Goal: Transaction & Acquisition: Book appointment/travel/reservation

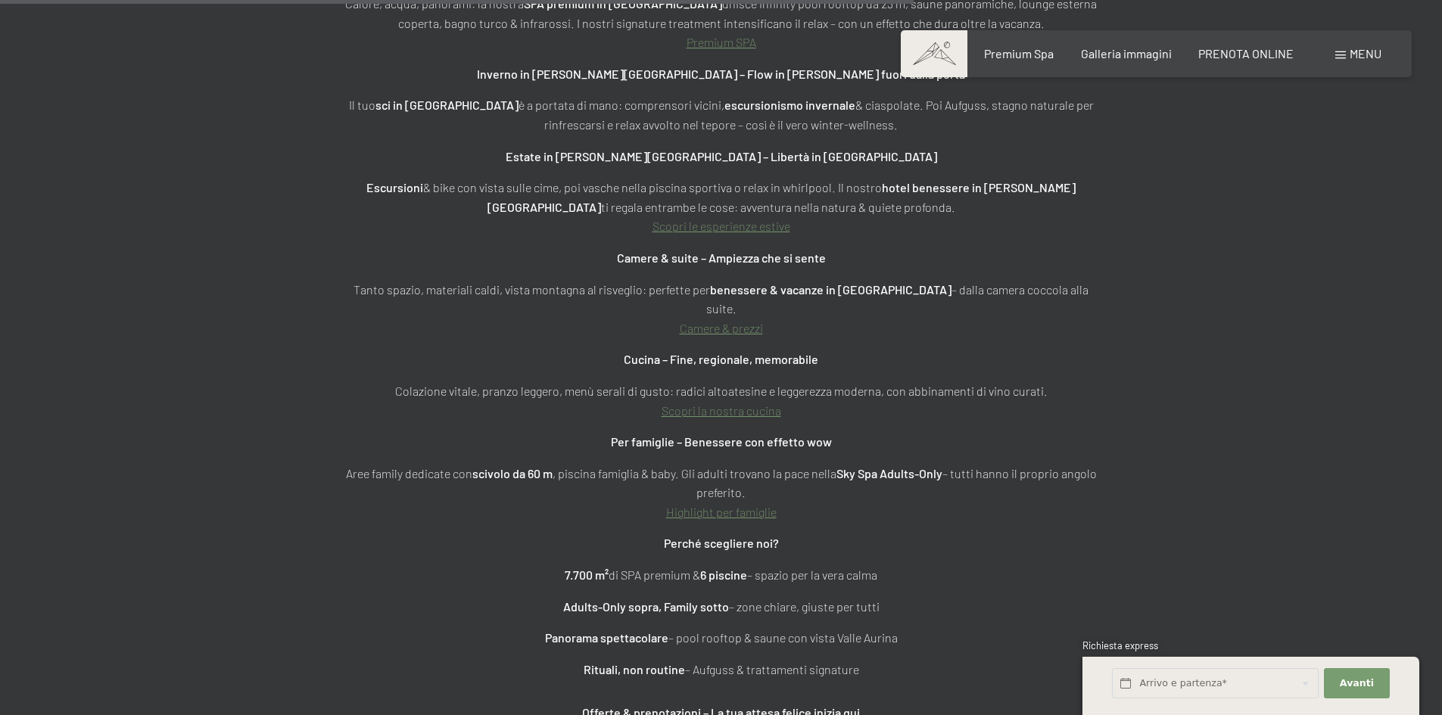
scroll to position [5525, 0]
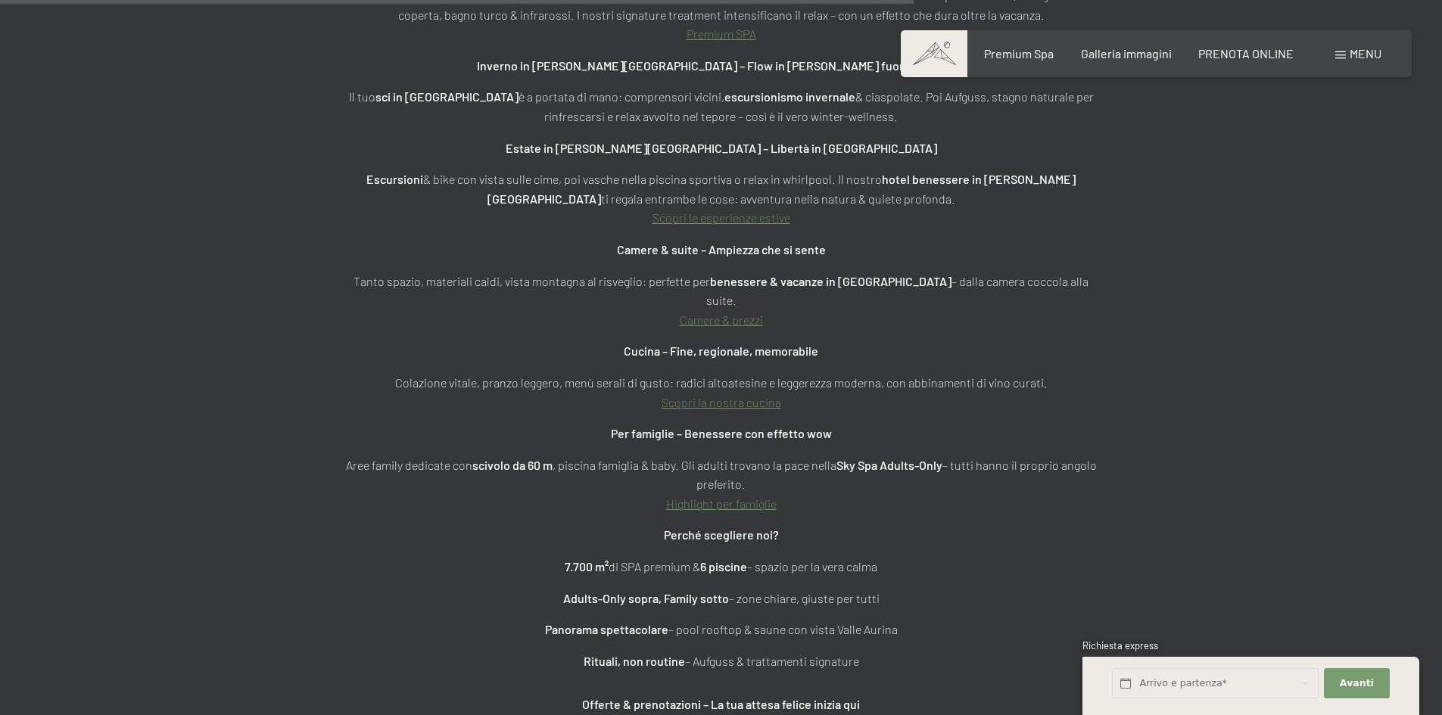
click at [727, 313] on link "Camere & prezzi" at bounding box center [721, 320] width 83 height 14
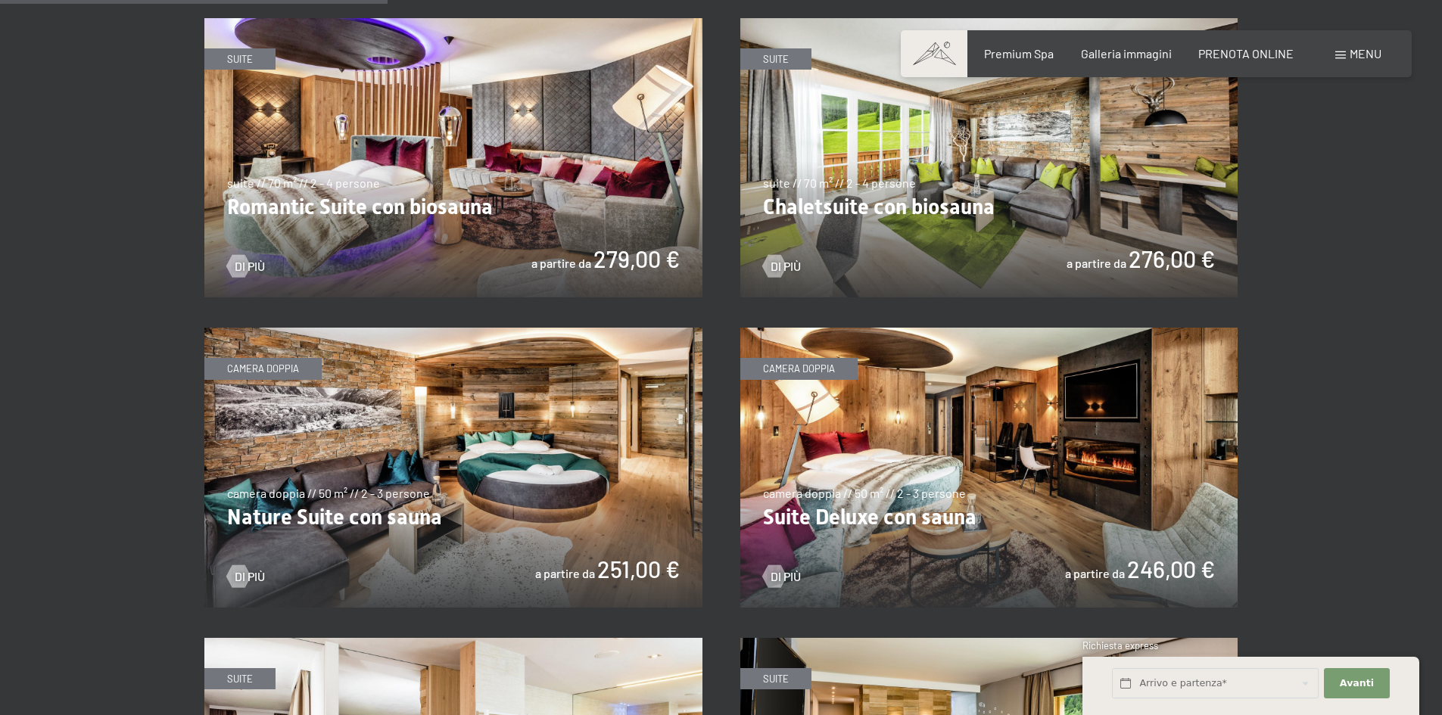
scroll to position [1287, 0]
click at [996, 412] on img at bounding box center [989, 468] width 498 height 280
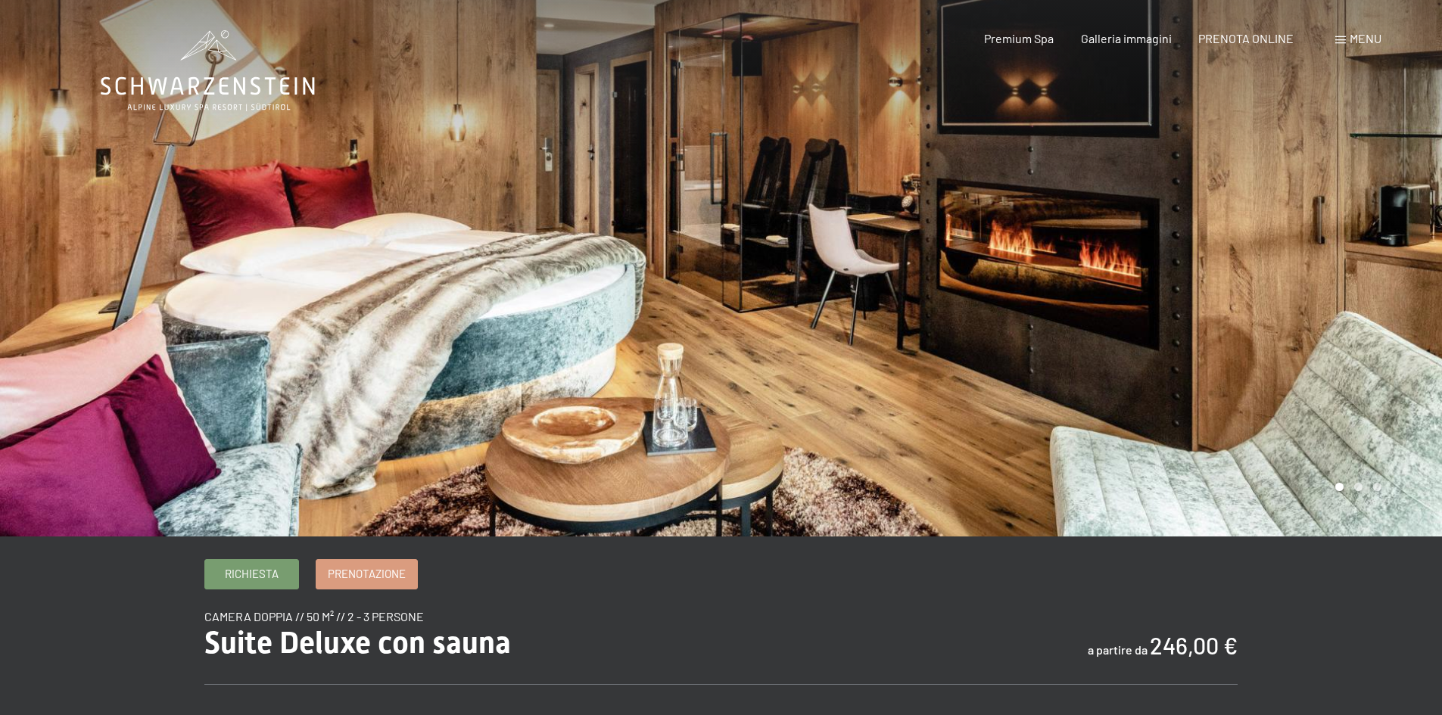
click at [1206, 307] on div at bounding box center [1081, 268] width 721 height 537
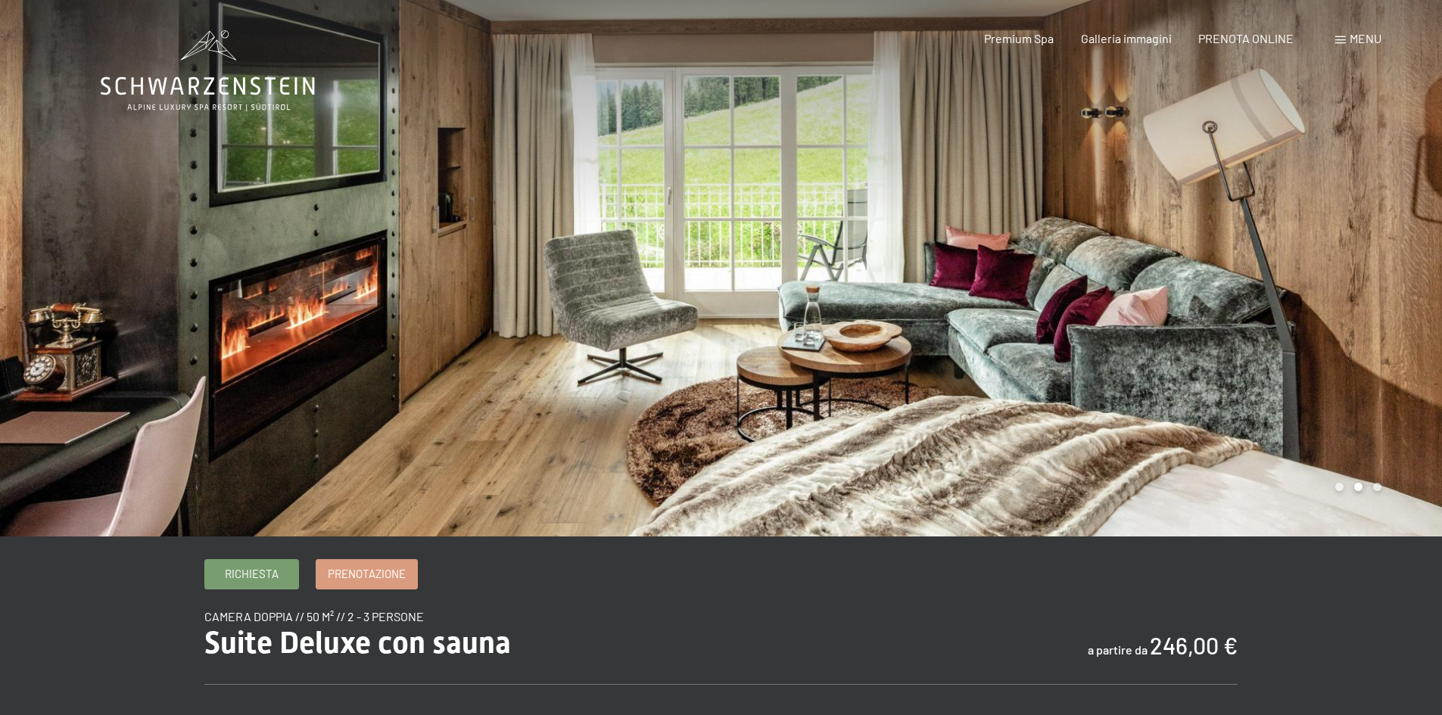
click at [1206, 307] on div at bounding box center [1081, 268] width 721 height 537
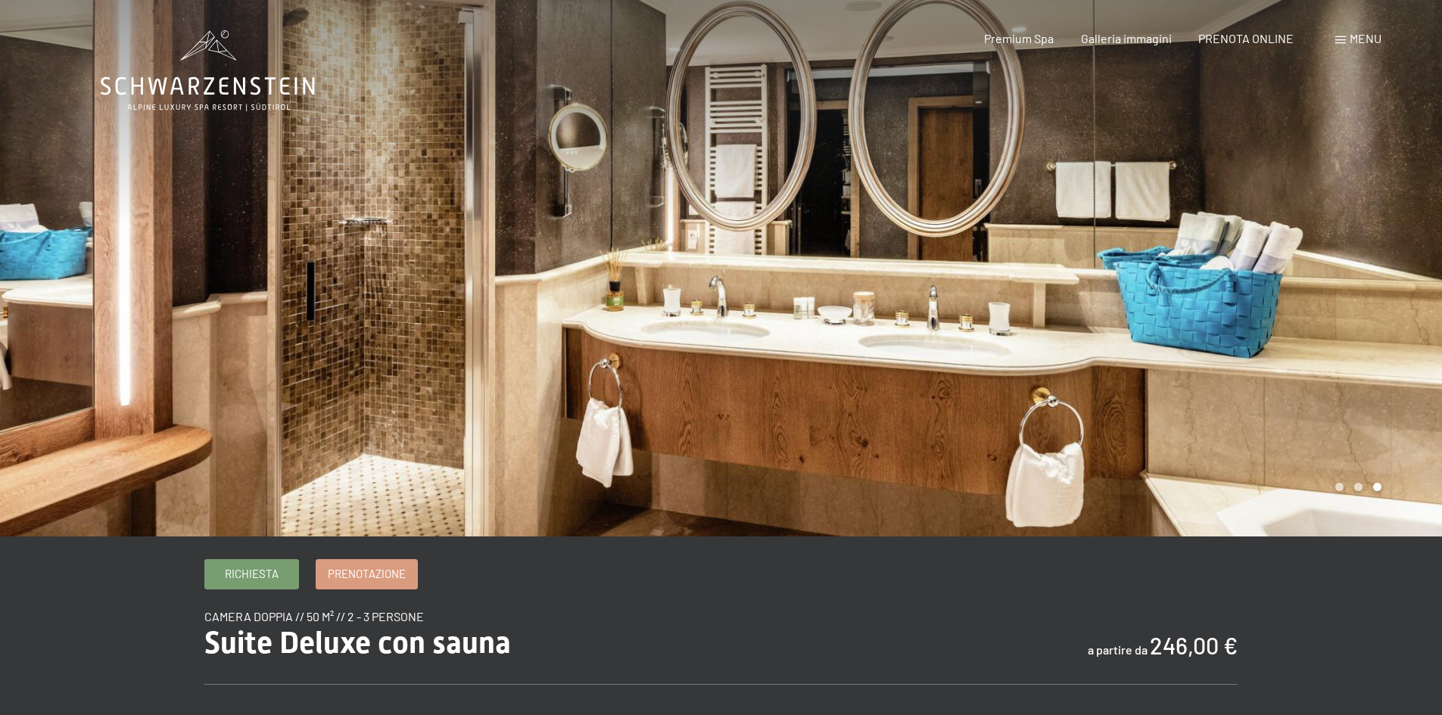
click at [1206, 307] on div at bounding box center [1081, 268] width 721 height 537
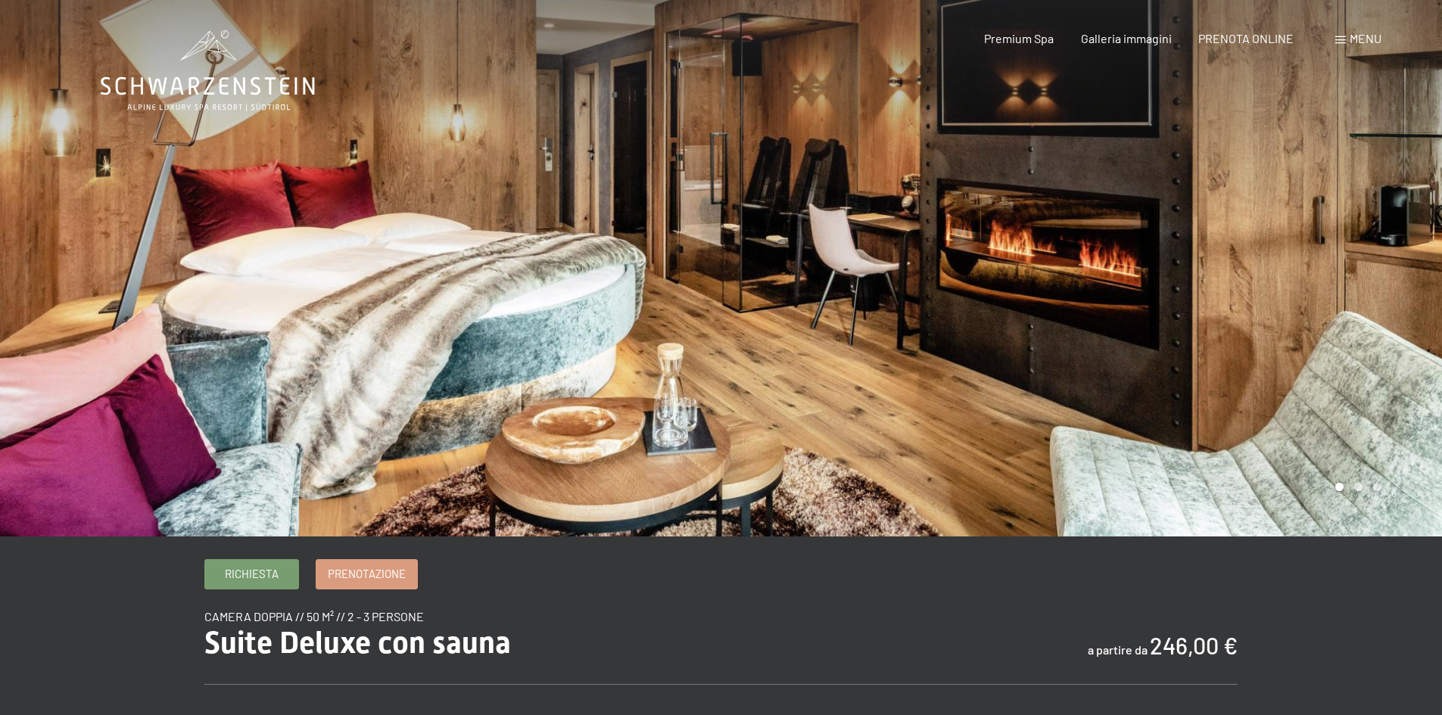
click at [1206, 307] on div at bounding box center [1081, 268] width 721 height 537
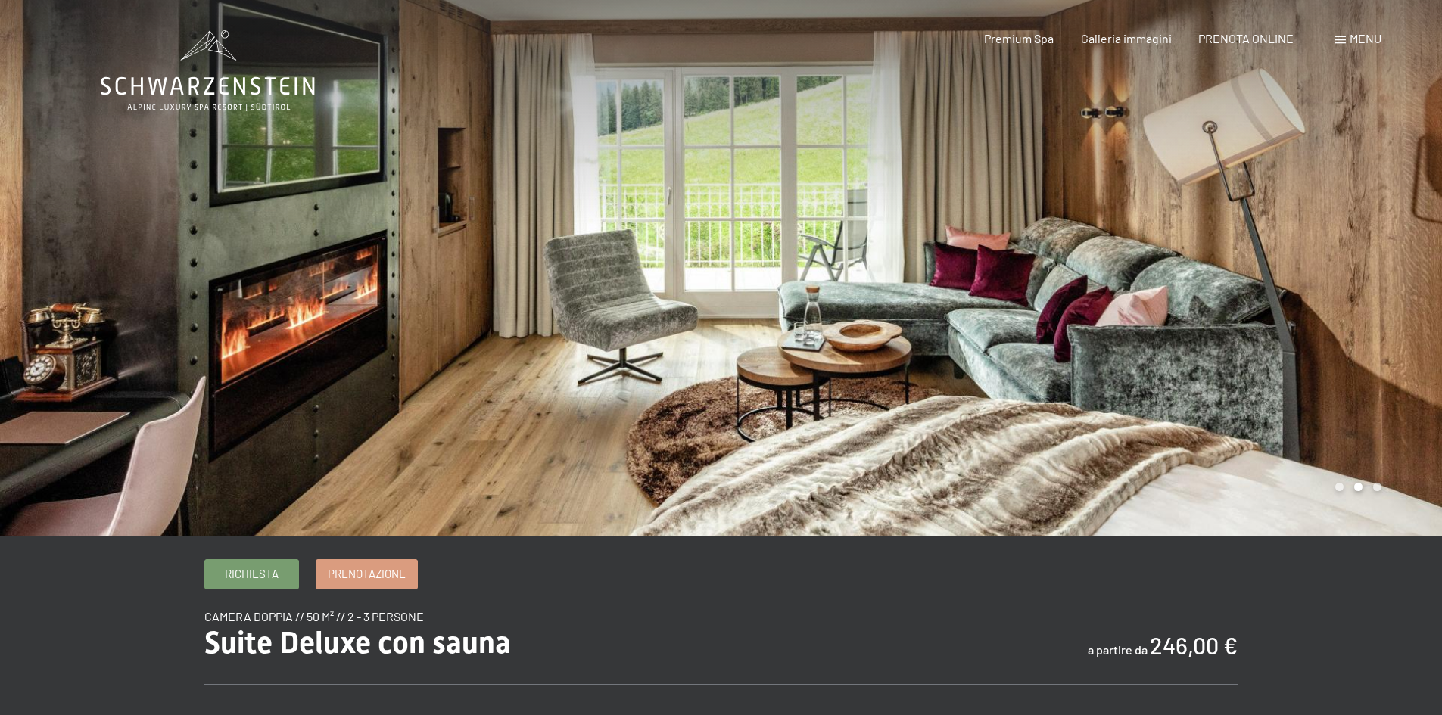
click at [1206, 307] on div at bounding box center [1081, 268] width 721 height 537
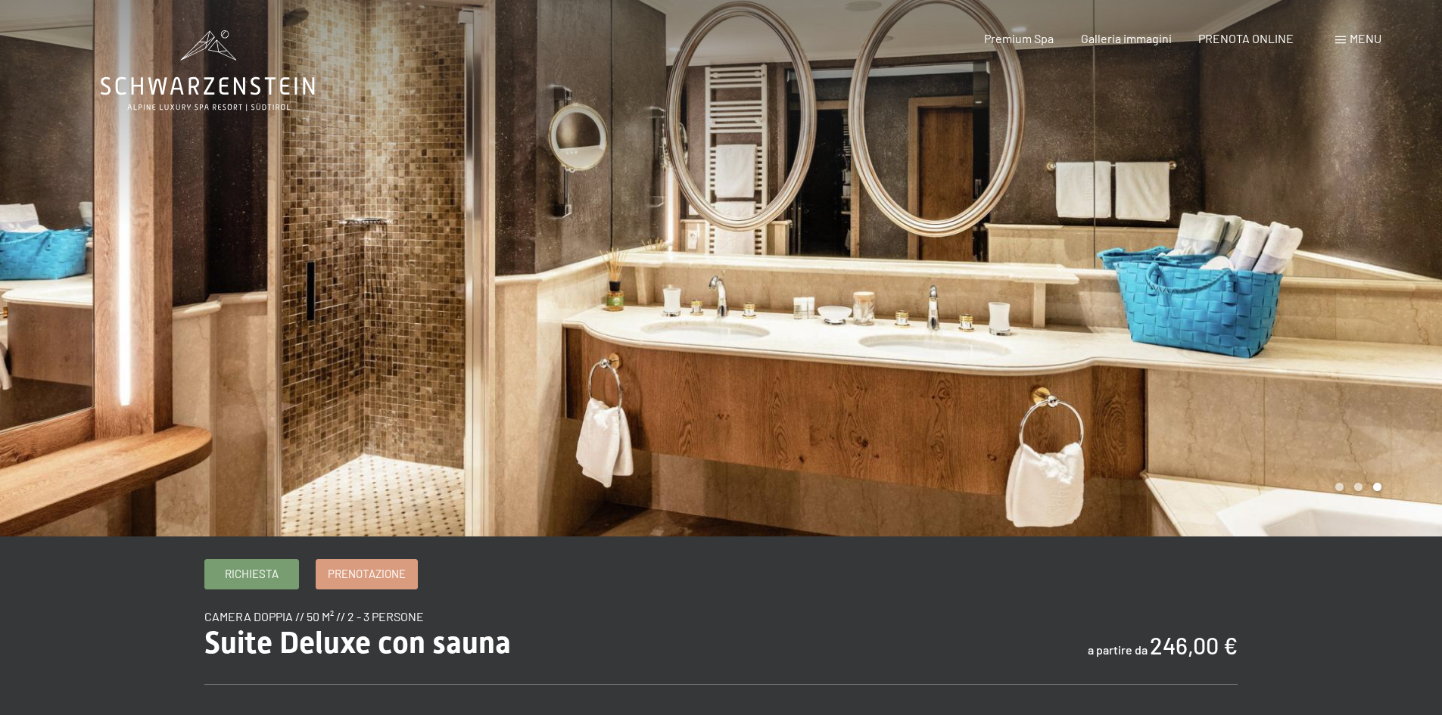
click at [1206, 307] on div at bounding box center [1081, 268] width 721 height 537
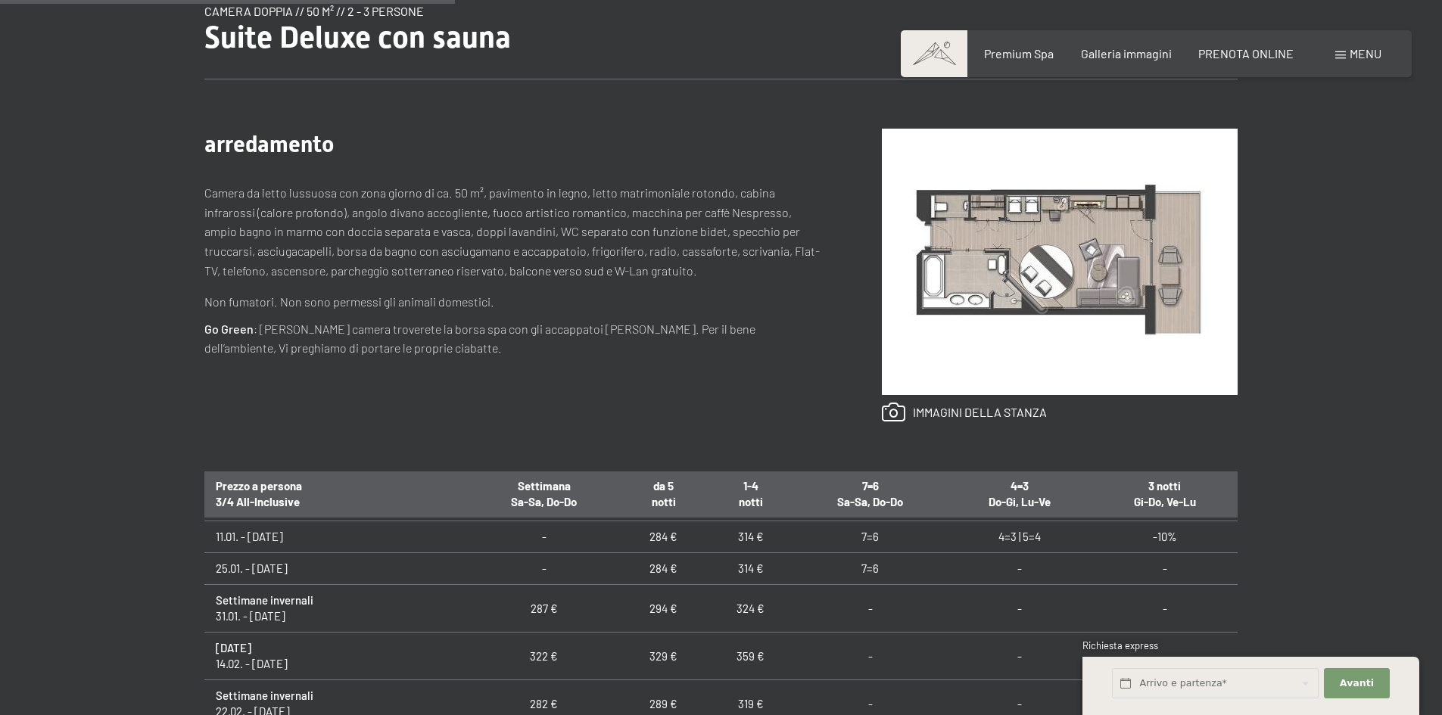
scroll to position [454, 0]
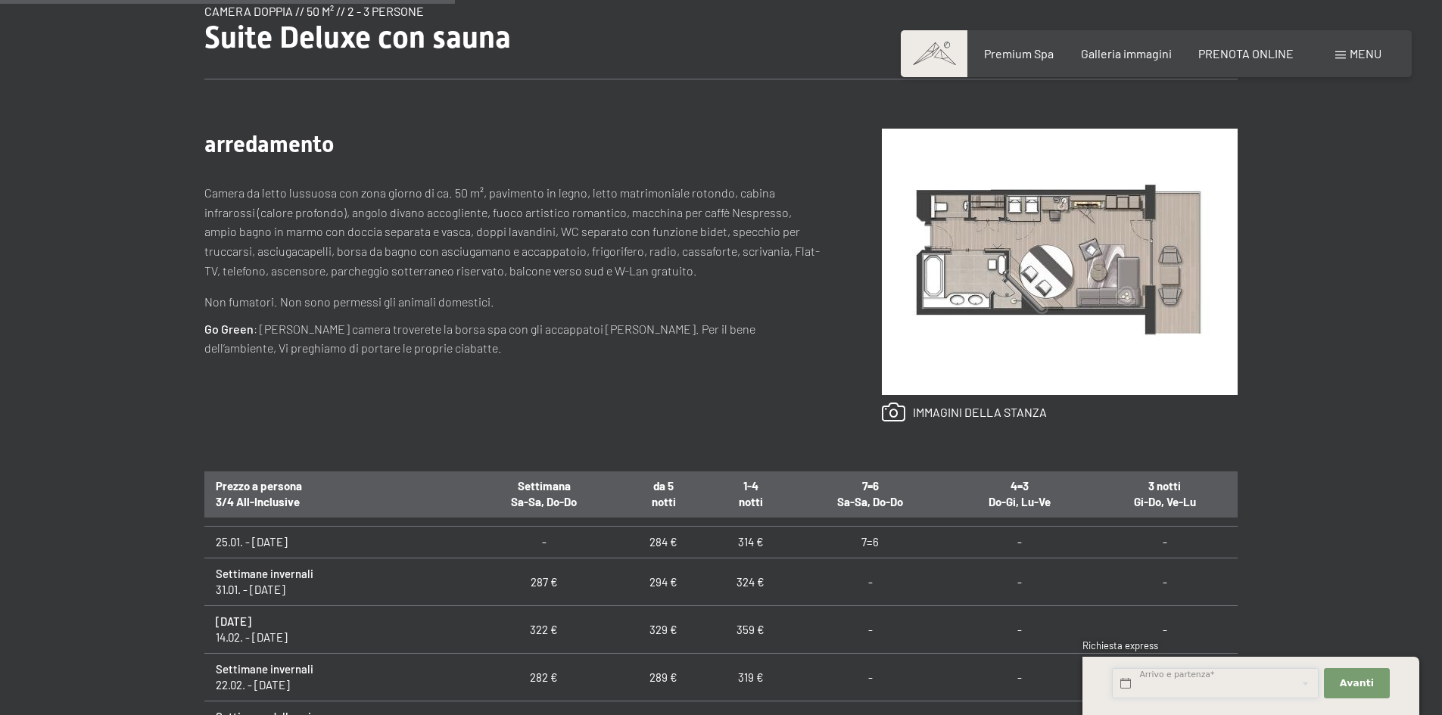
click at [1127, 684] on input "text" at bounding box center [1215, 683] width 207 height 31
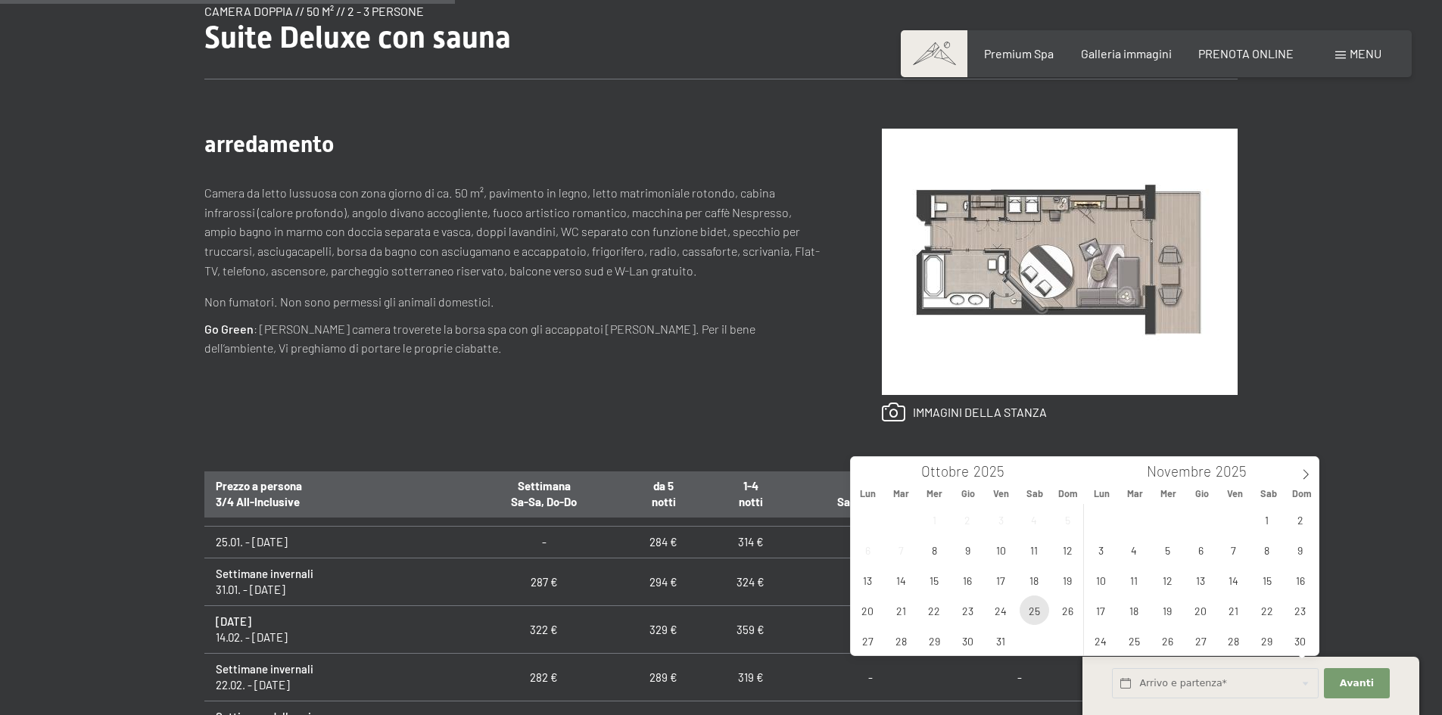
click at [1028, 606] on span "25" at bounding box center [1034, 611] width 30 height 30
click at [1063, 609] on span "26" at bounding box center [1068, 611] width 30 height 30
type input "Sab. 25/10/2025 - Dom. 26/10/2025"
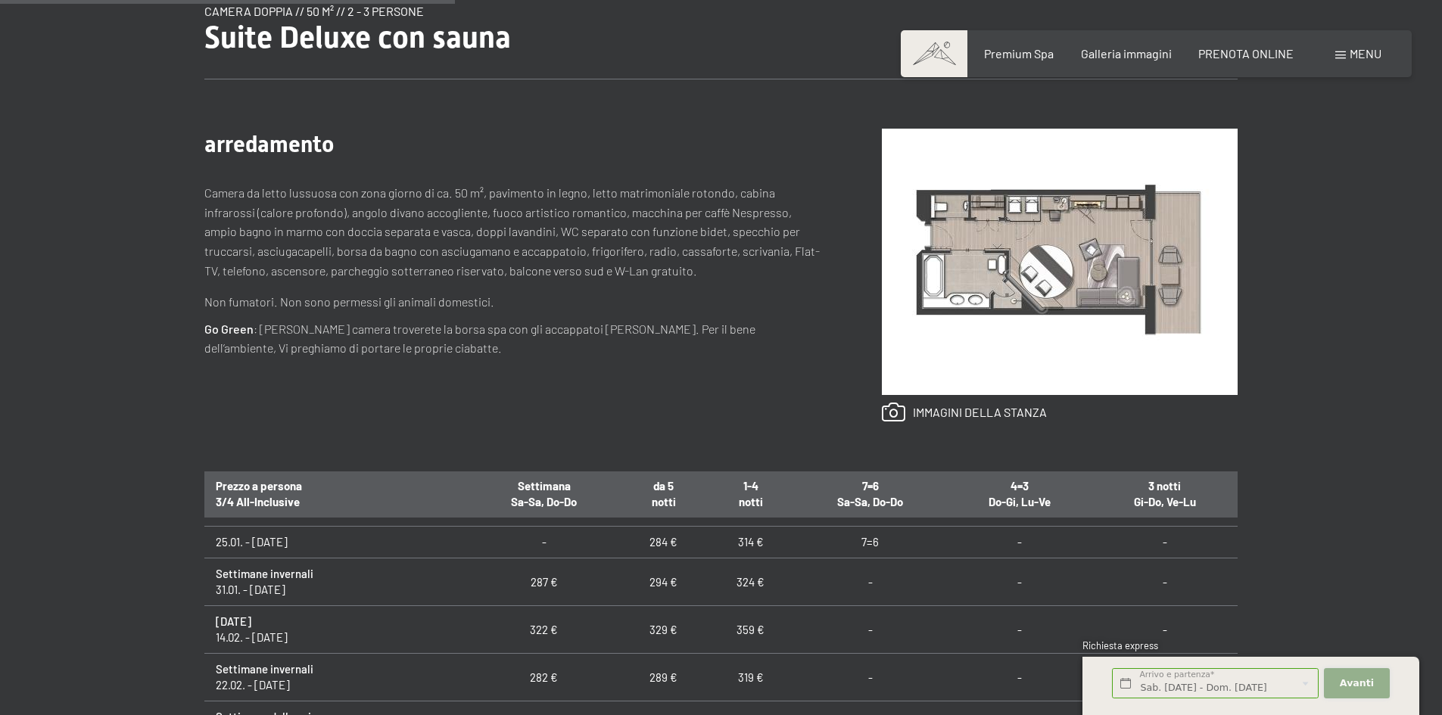
click at [1369, 680] on span "Avanti" at bounding box center [1357, 684] width 34 height 14
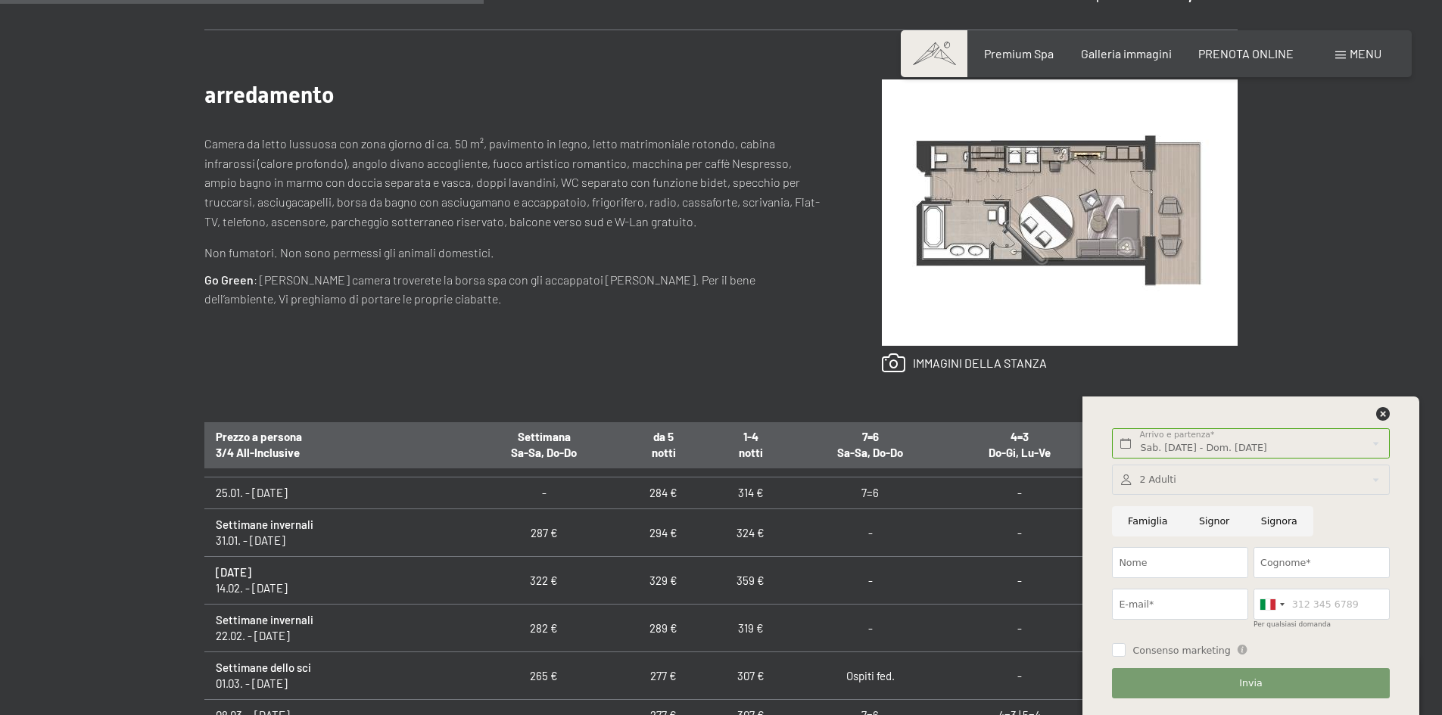
scroll to position [681, 0]
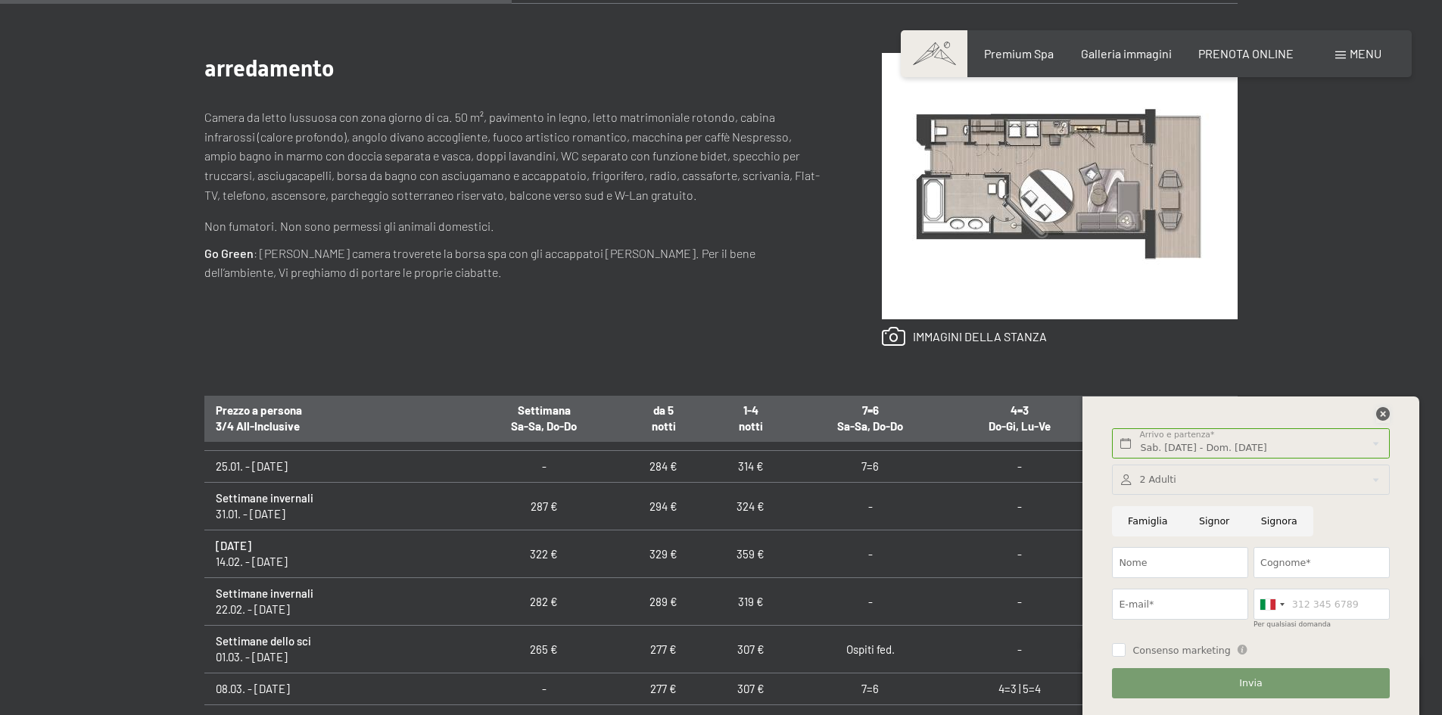
click at [1379, 416] on icon at bounding box center [1383, 414] width 14 height 14
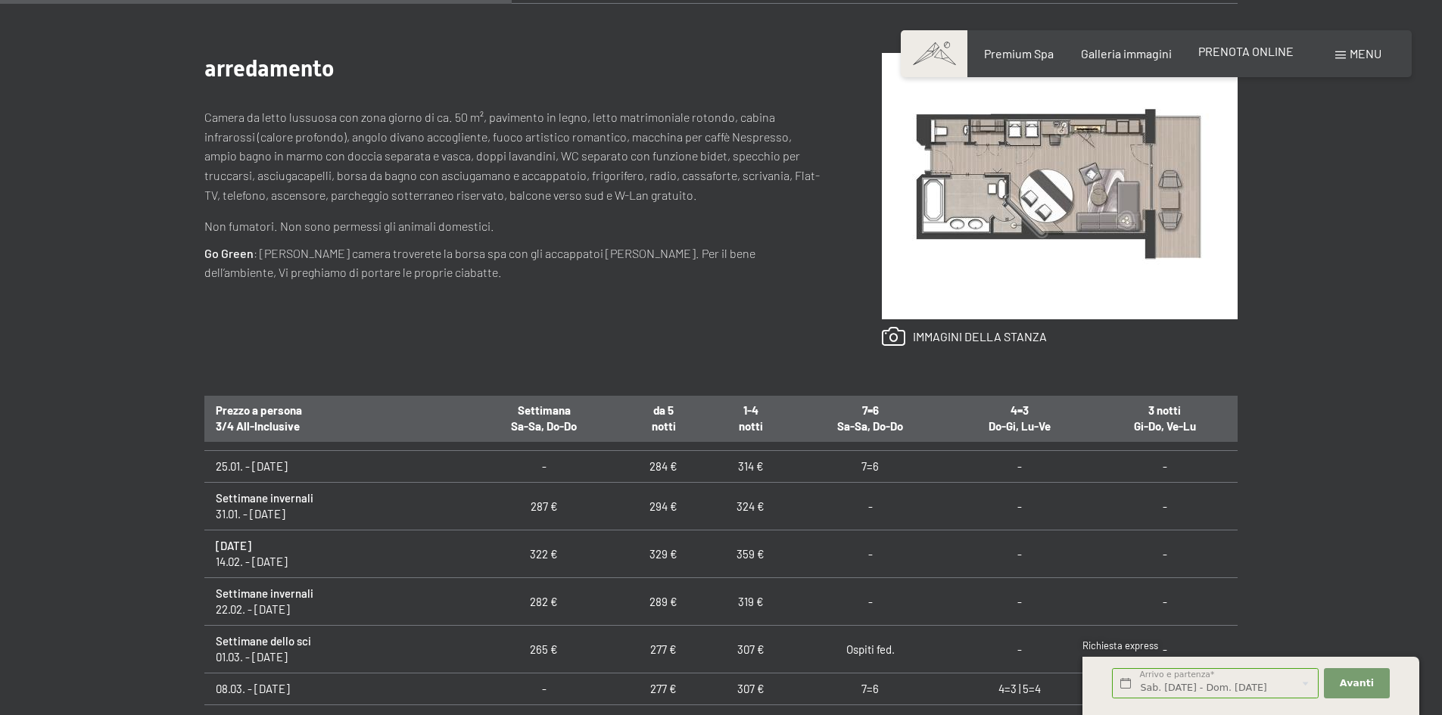
click at [1261, 54] on span "PRENOTA ONLINE" at bounding box center [1245, 51] width 95 height 14
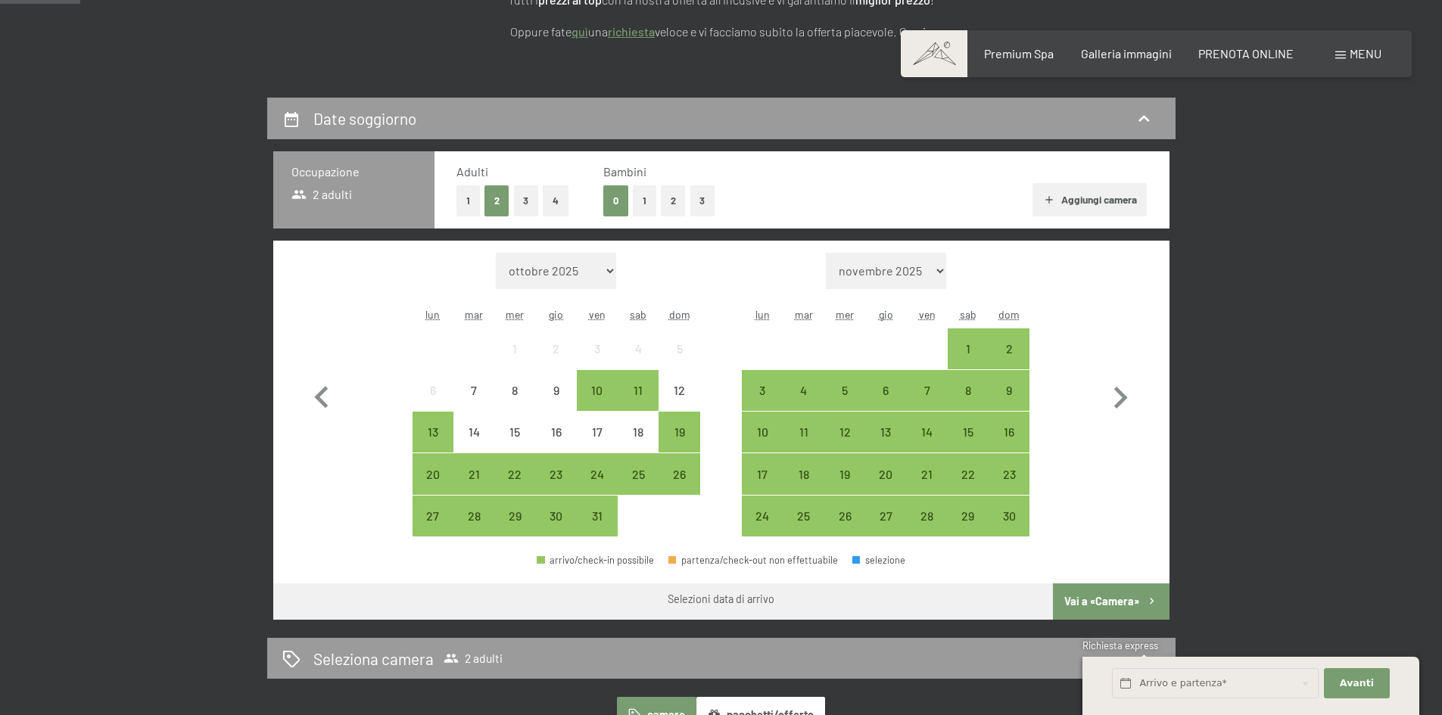
scroll to position [303, 0]
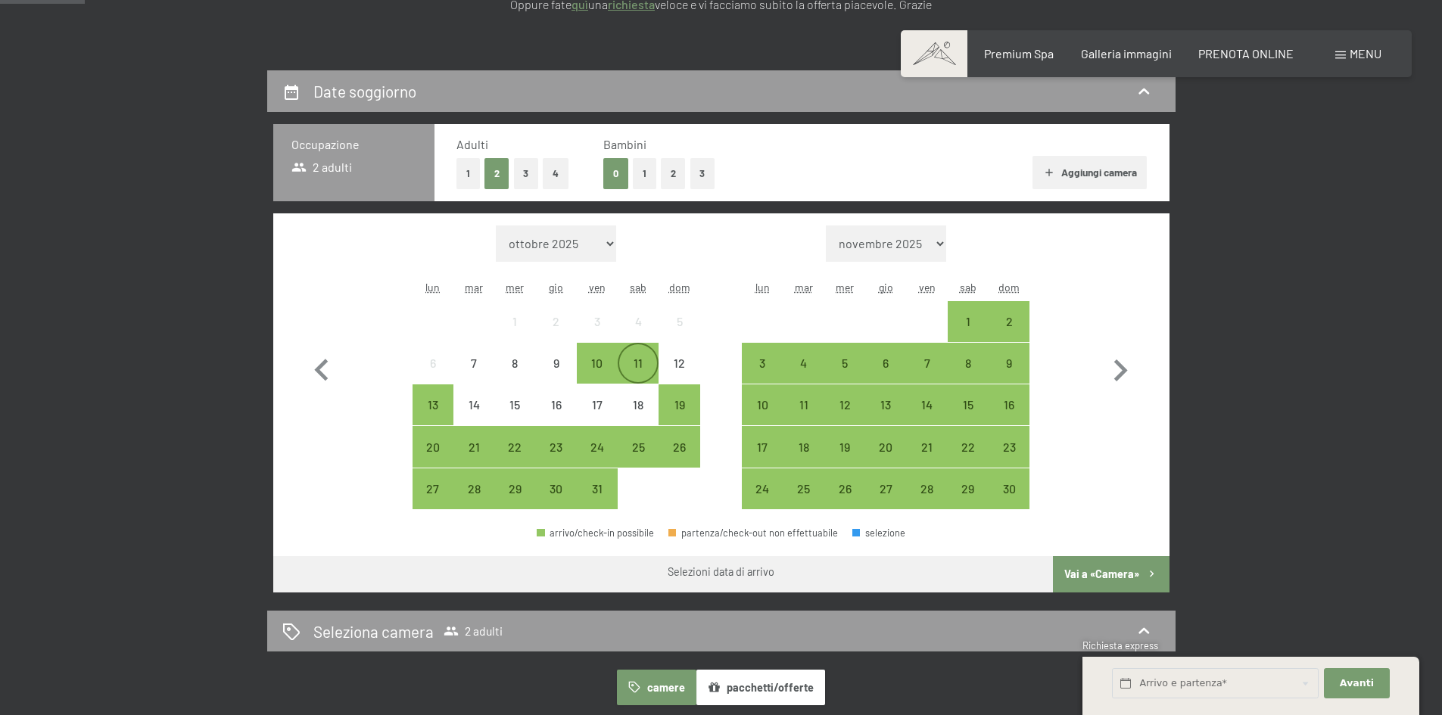
click at [646, 377] on div "11" at bounding box center [638, 376] width 38 height 38
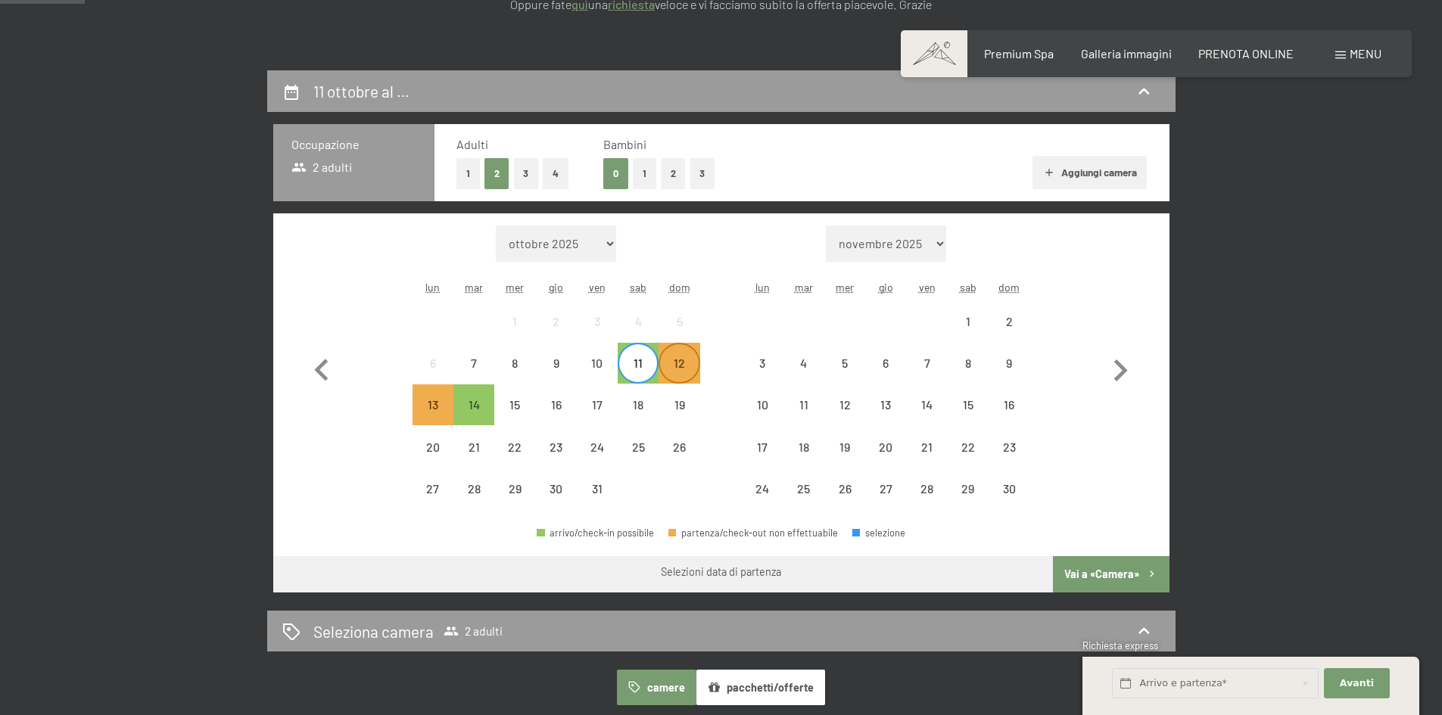
click at [676, 376] on div "12" at bounding box center [679, 376] width 38 height 38
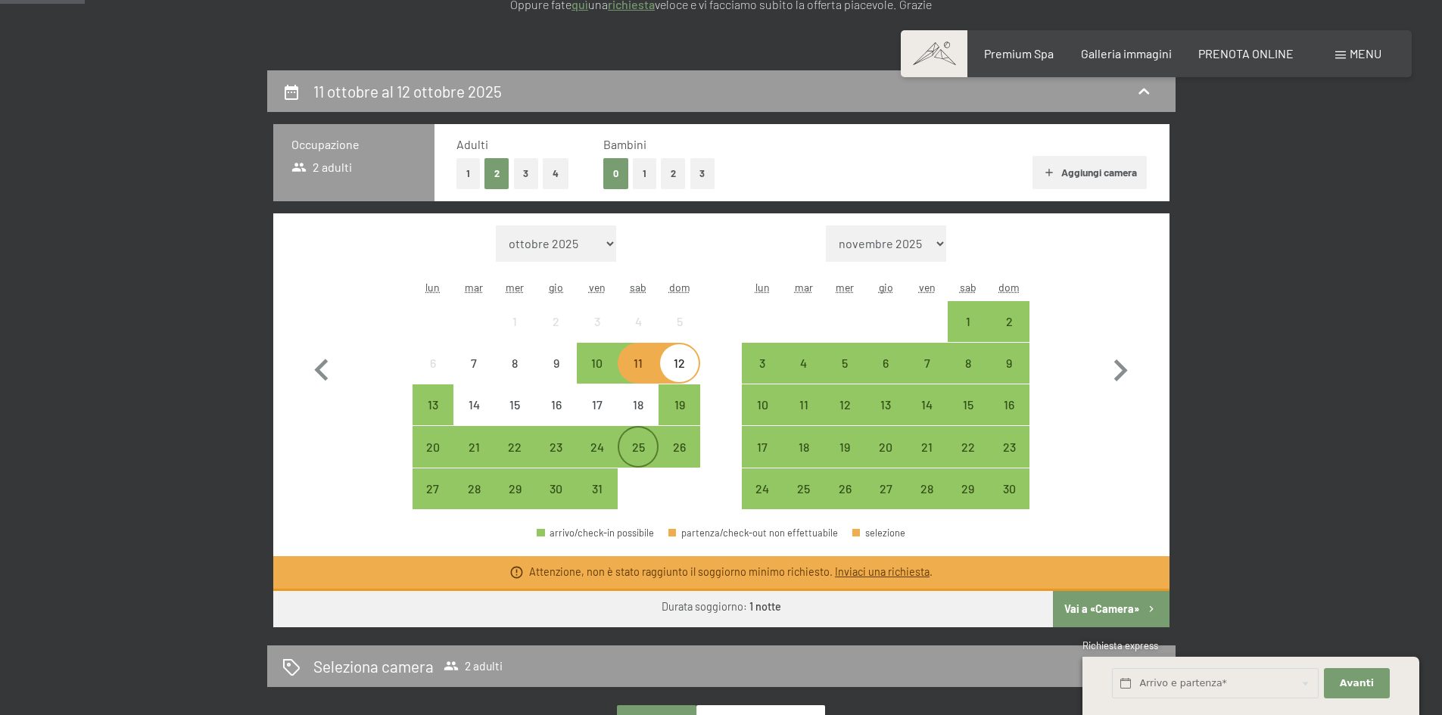
click at [639, 444] on div "25" at bounding box center [638, 460] width 38 height 38
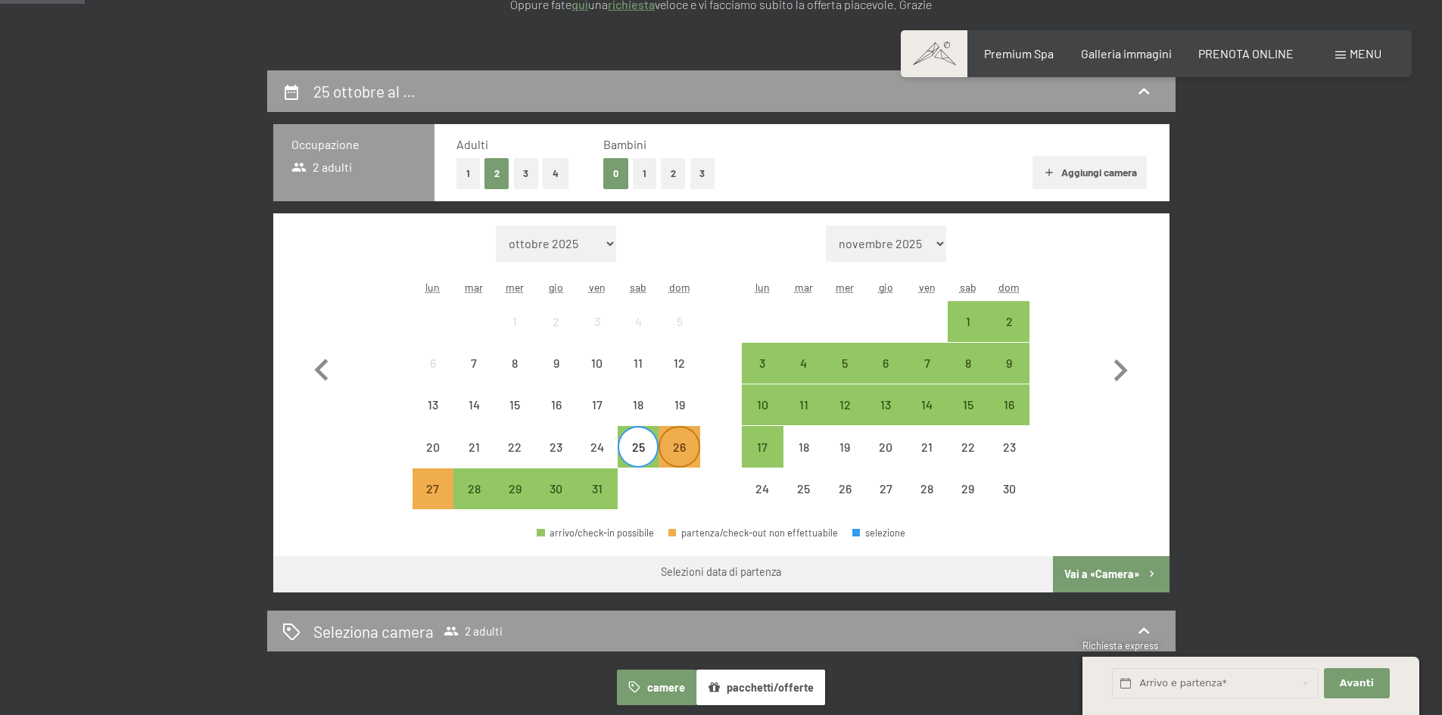
click at [675, 455] on div "26" at bounding box center [679, 460] width 38 height 38
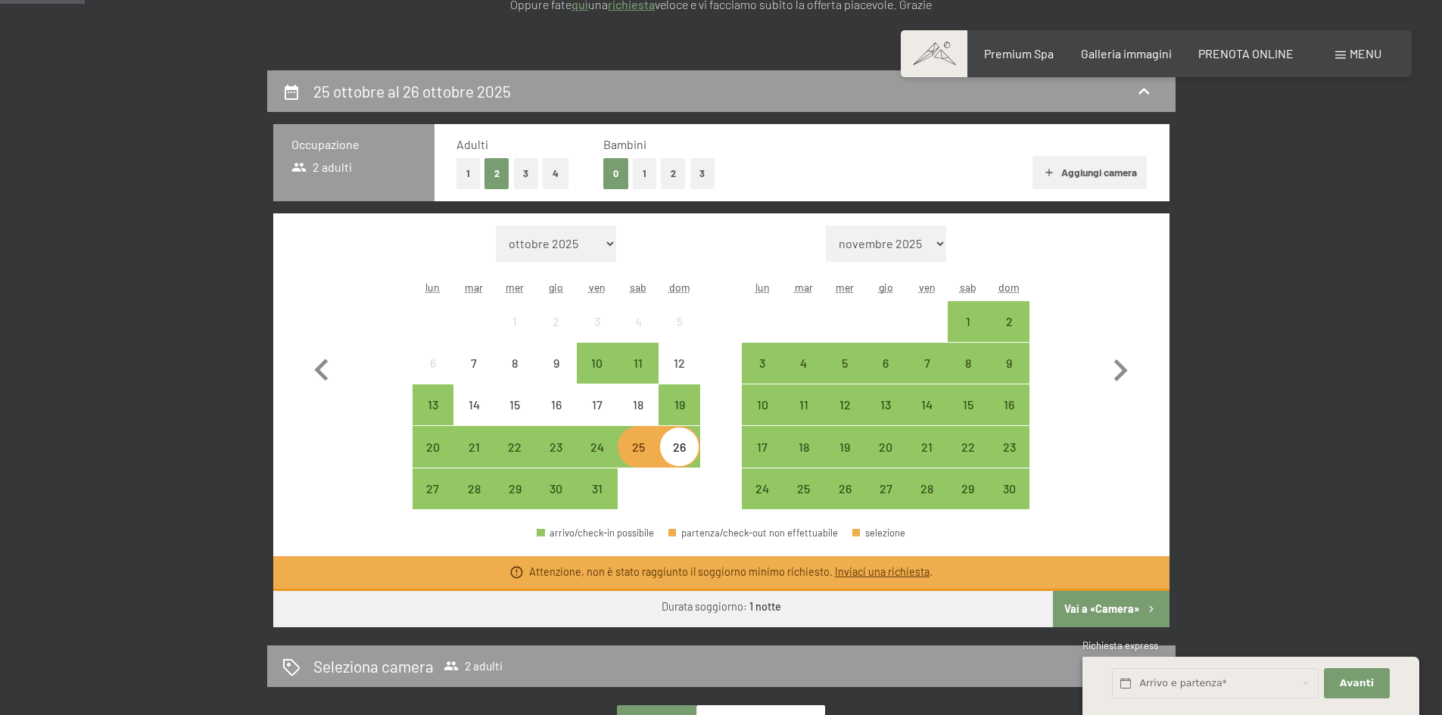
click at [646, 456] on div "25" at bounding box center [638, 460] width 38 height 38
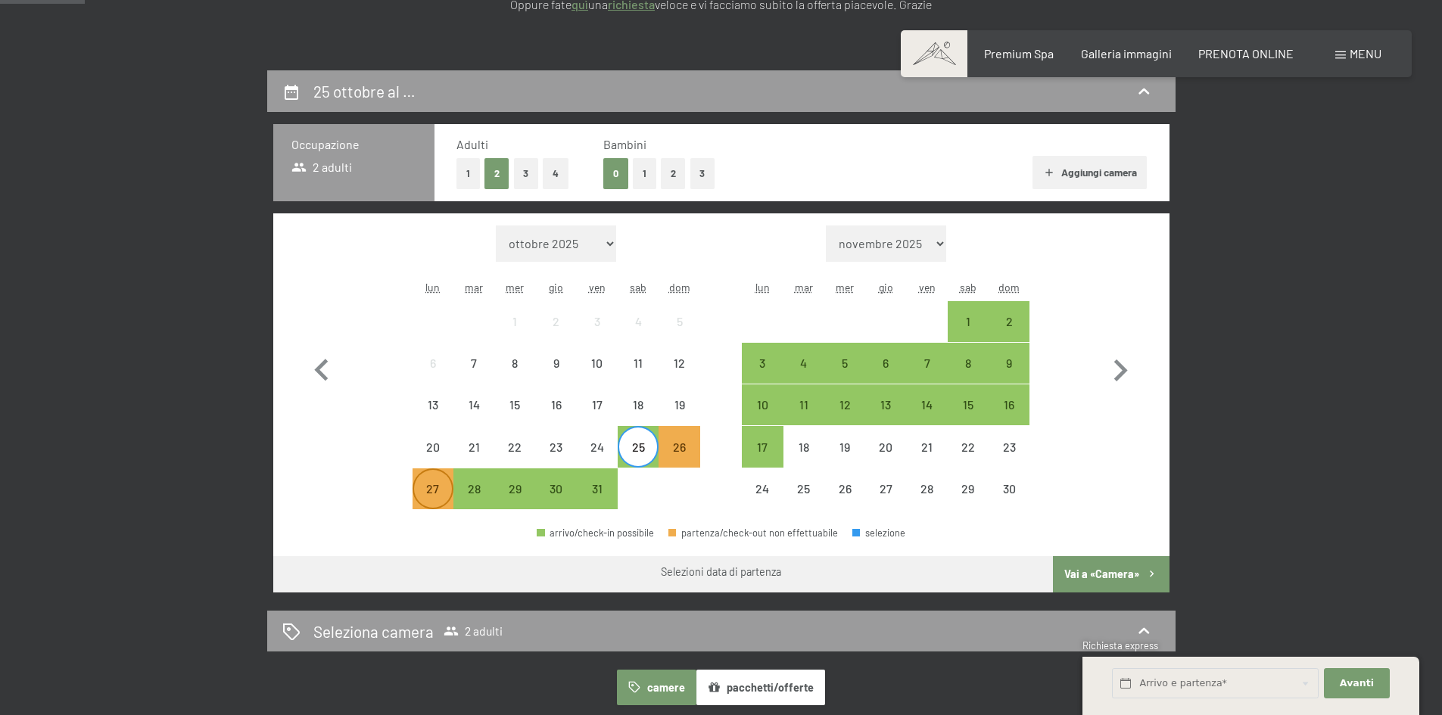
click at [439, 490] on div "27" at bounding box center [433, 502] width 38 height 38
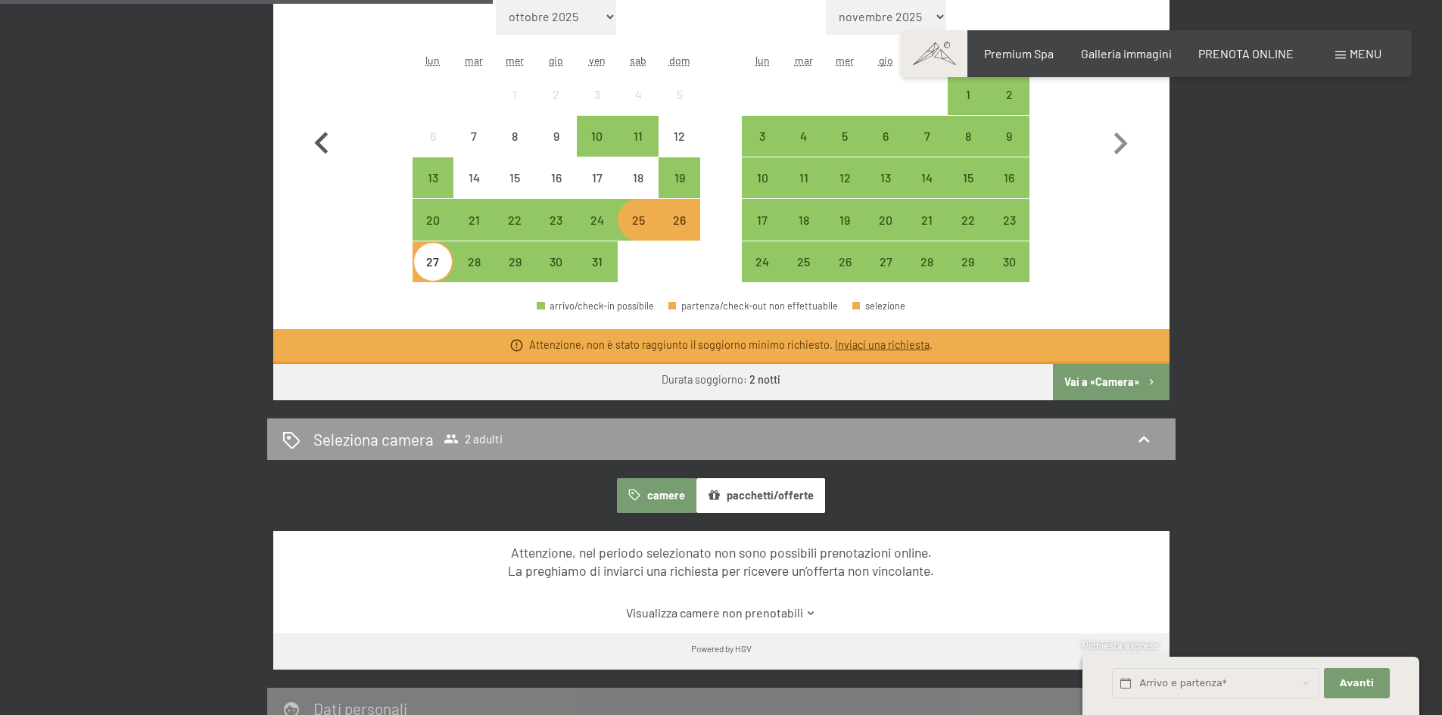
scroll to position [681, 0]
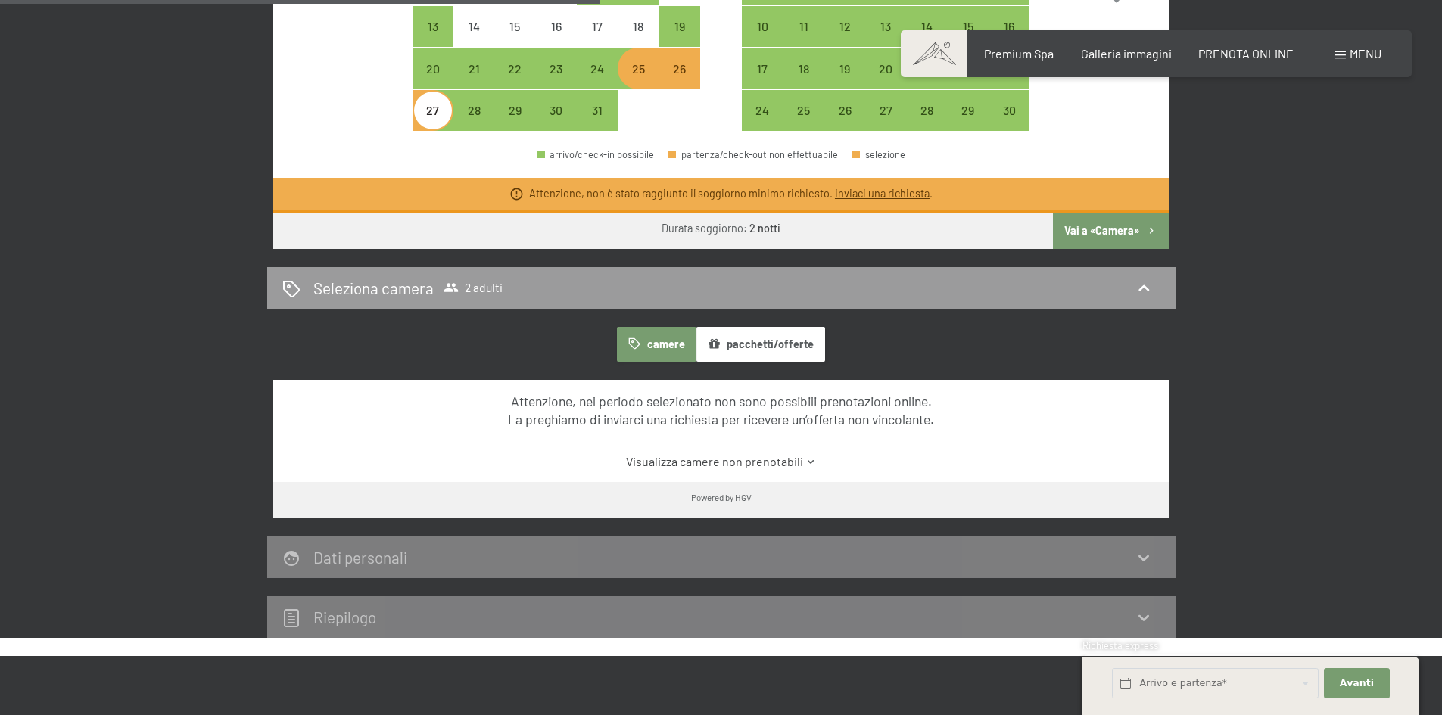
click at [784, 346] on button "pacchetti/offerte" at bounding box center [760, 344] width 129 height 35
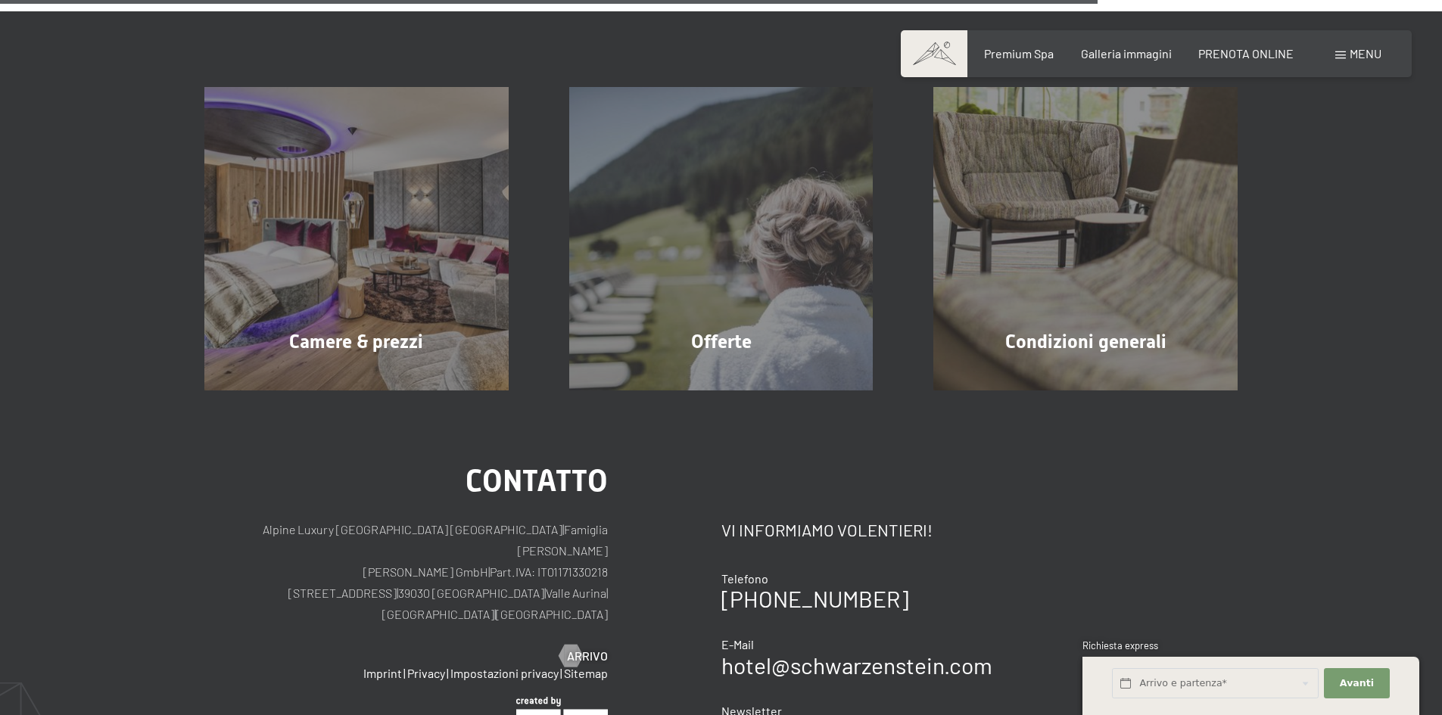
scroll to position [1362, 0]
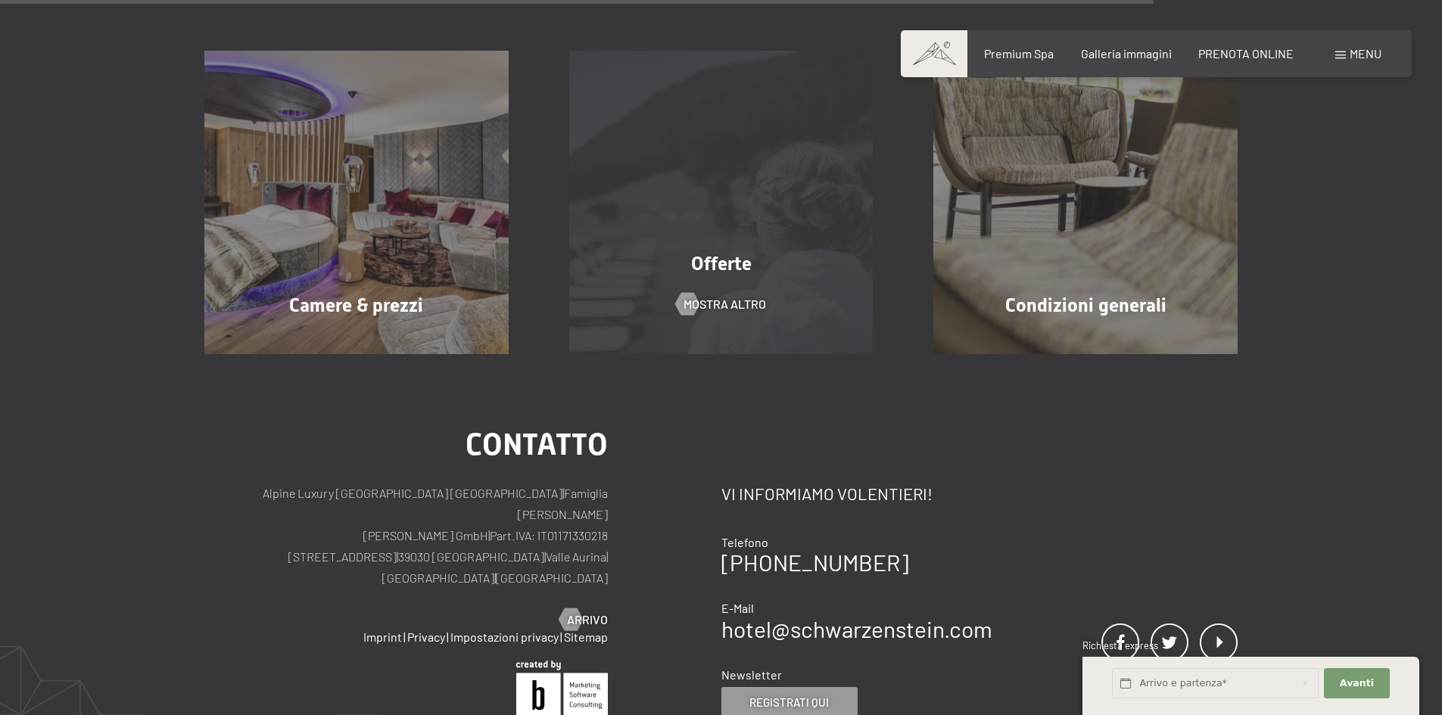
click at [724, 323] on div "Offerte mostra altro" at bounding box center [721, 203] width 365 height 304
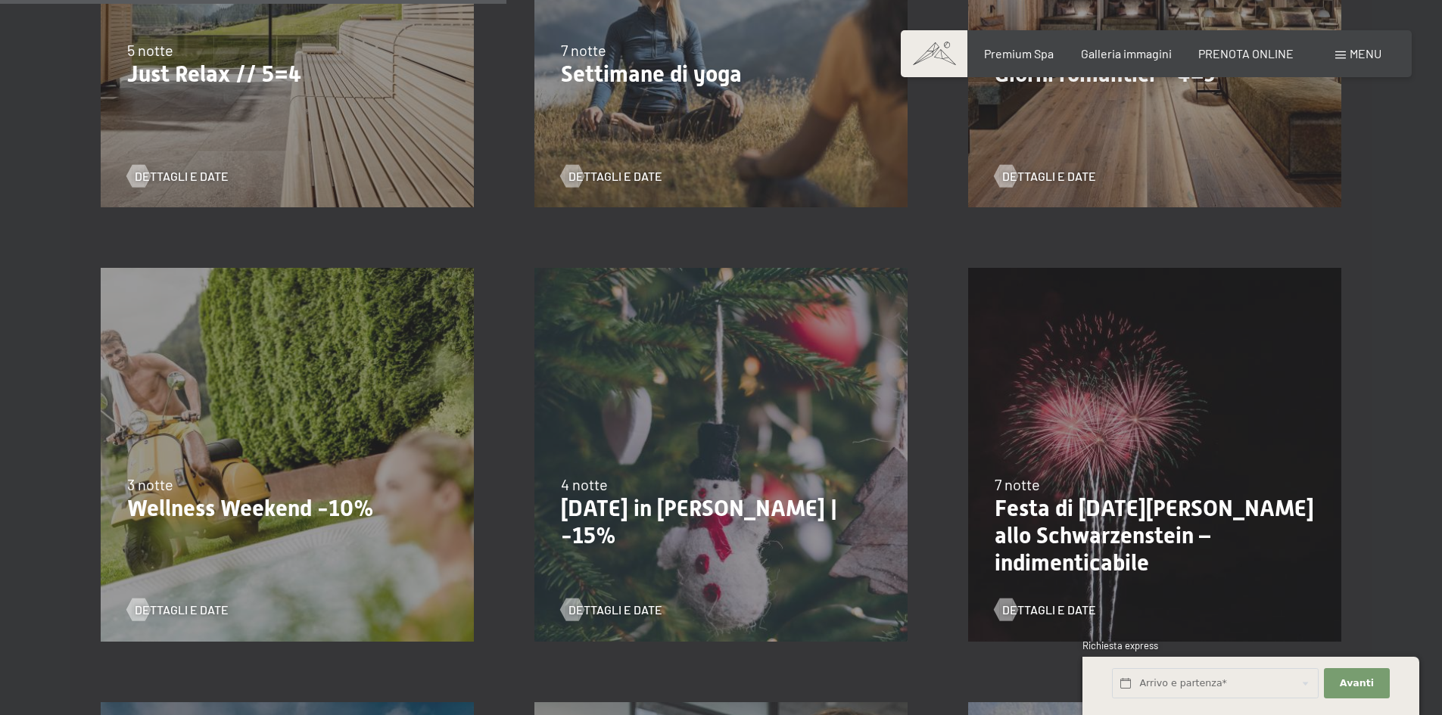
scroll to position [1060, 0]
click at [608, 606] on span "Dettagli e Date" at bounding box center [630, 611] width 94 height 17
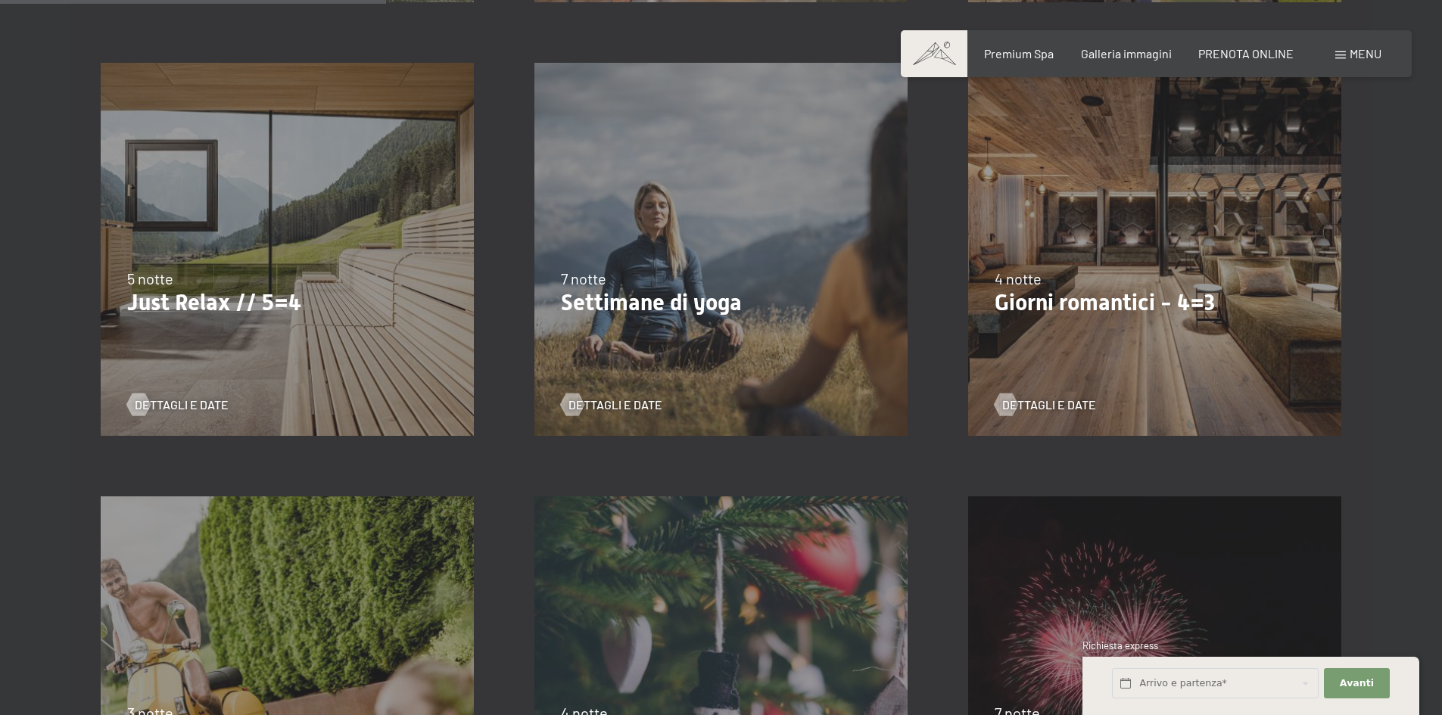
scroll to position [757, 0]
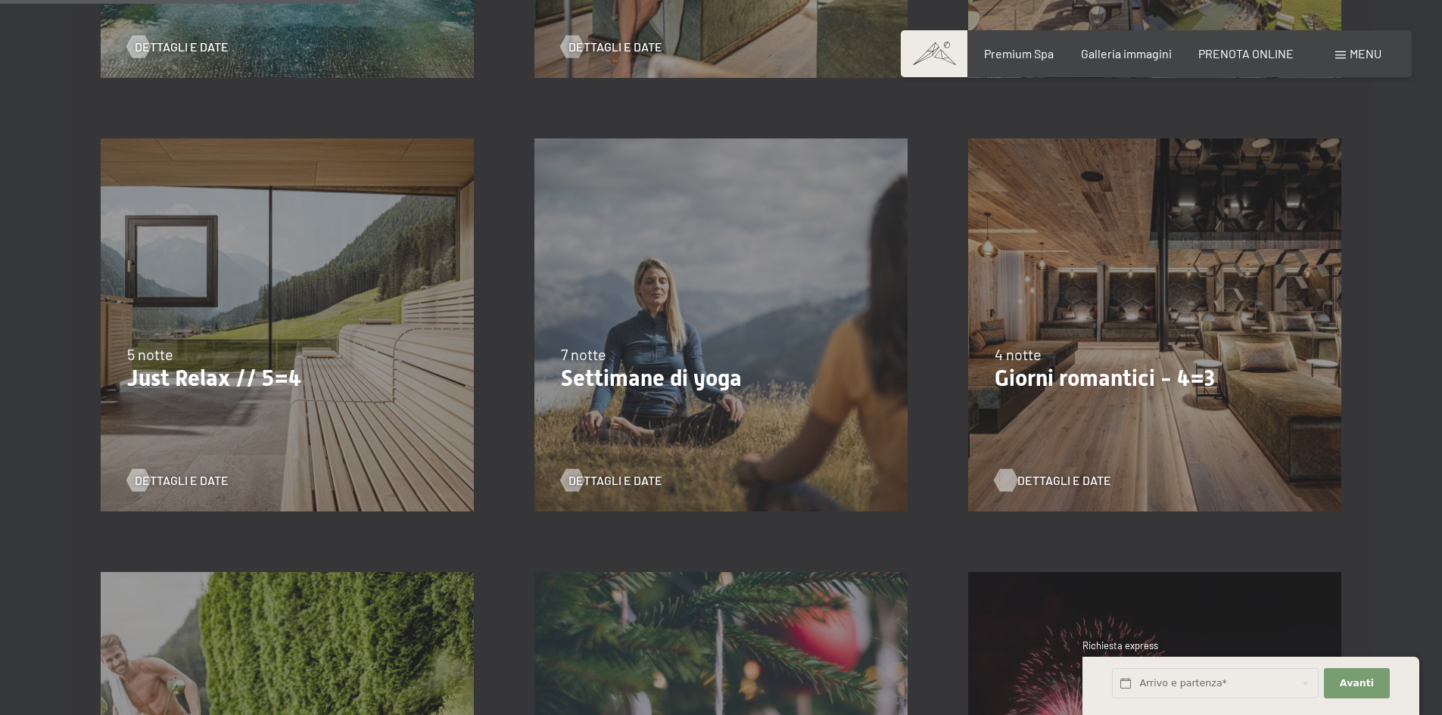
click at [1082, 482] on span "Dettagli e Date" at bounding box center [1064, 480] width 94 height 17
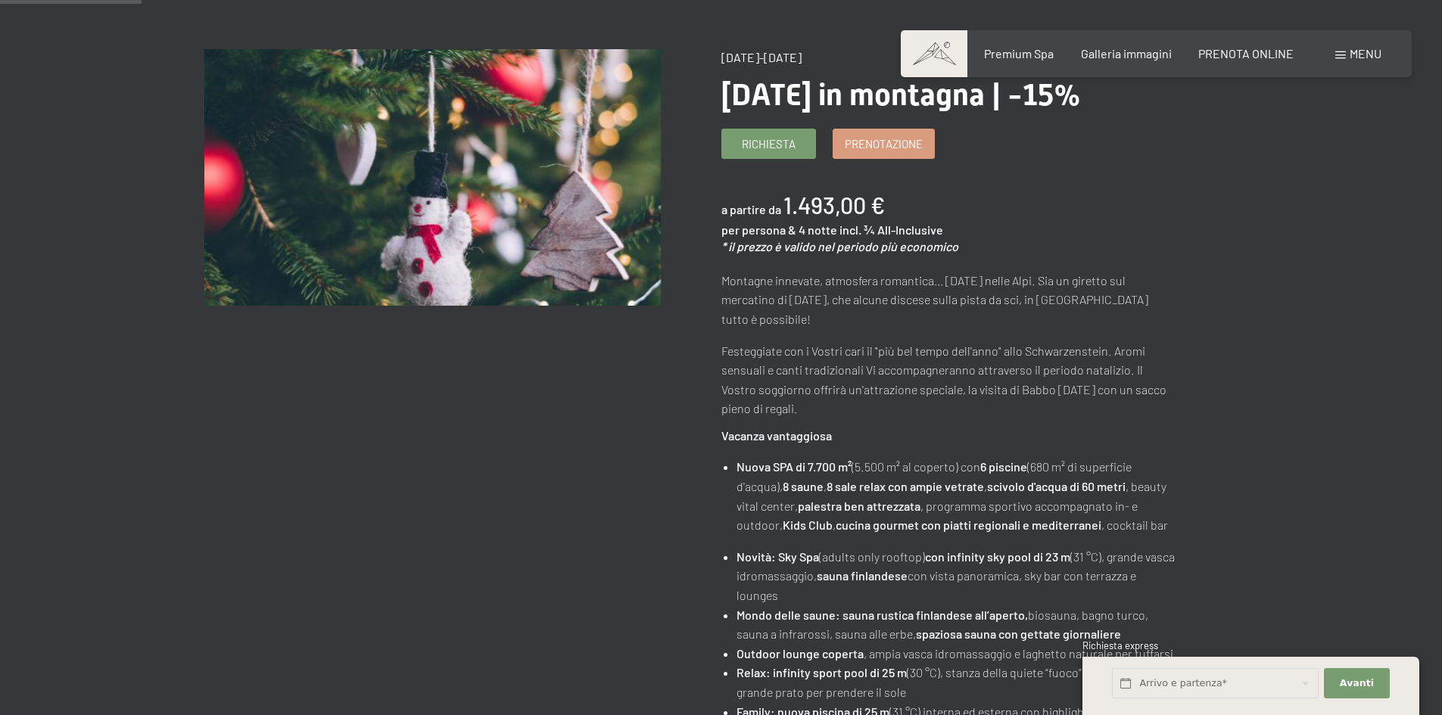
scroll to position [151, 0]
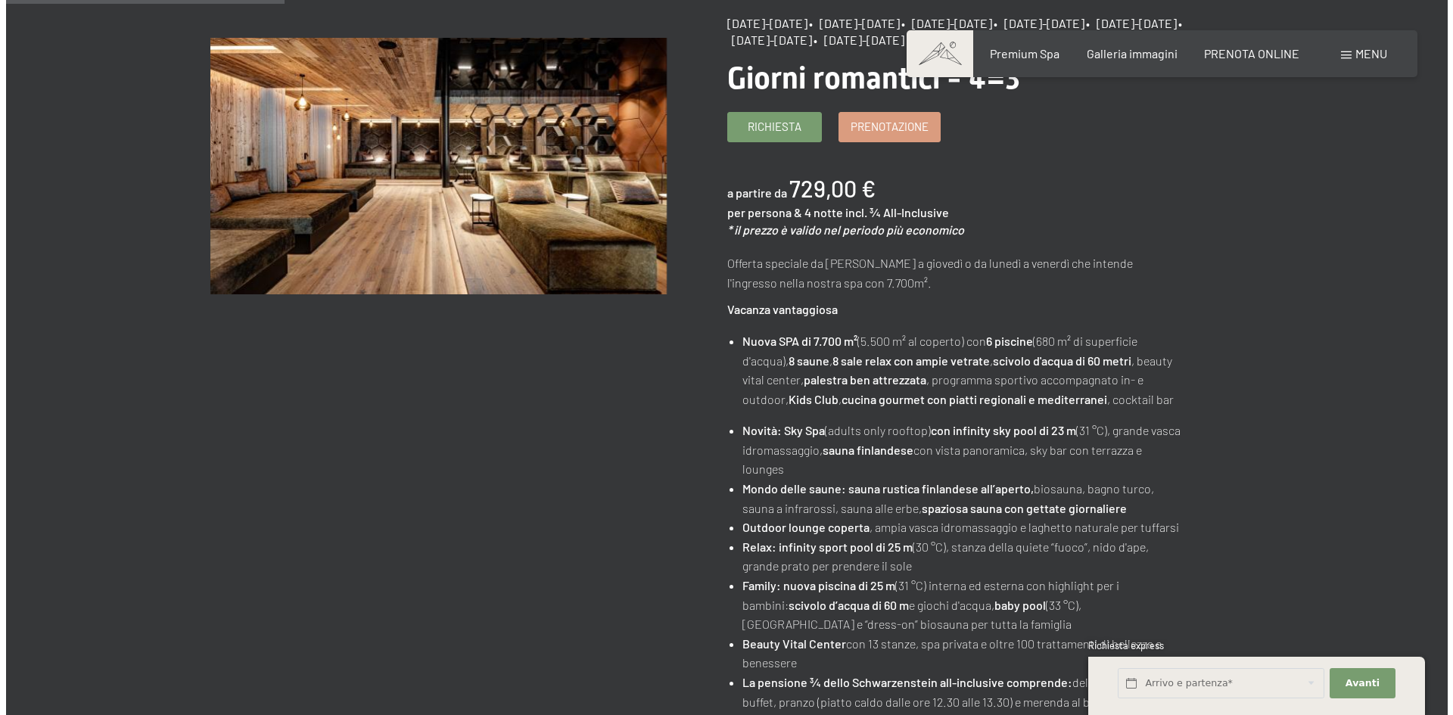
scroll to position [378, 0]
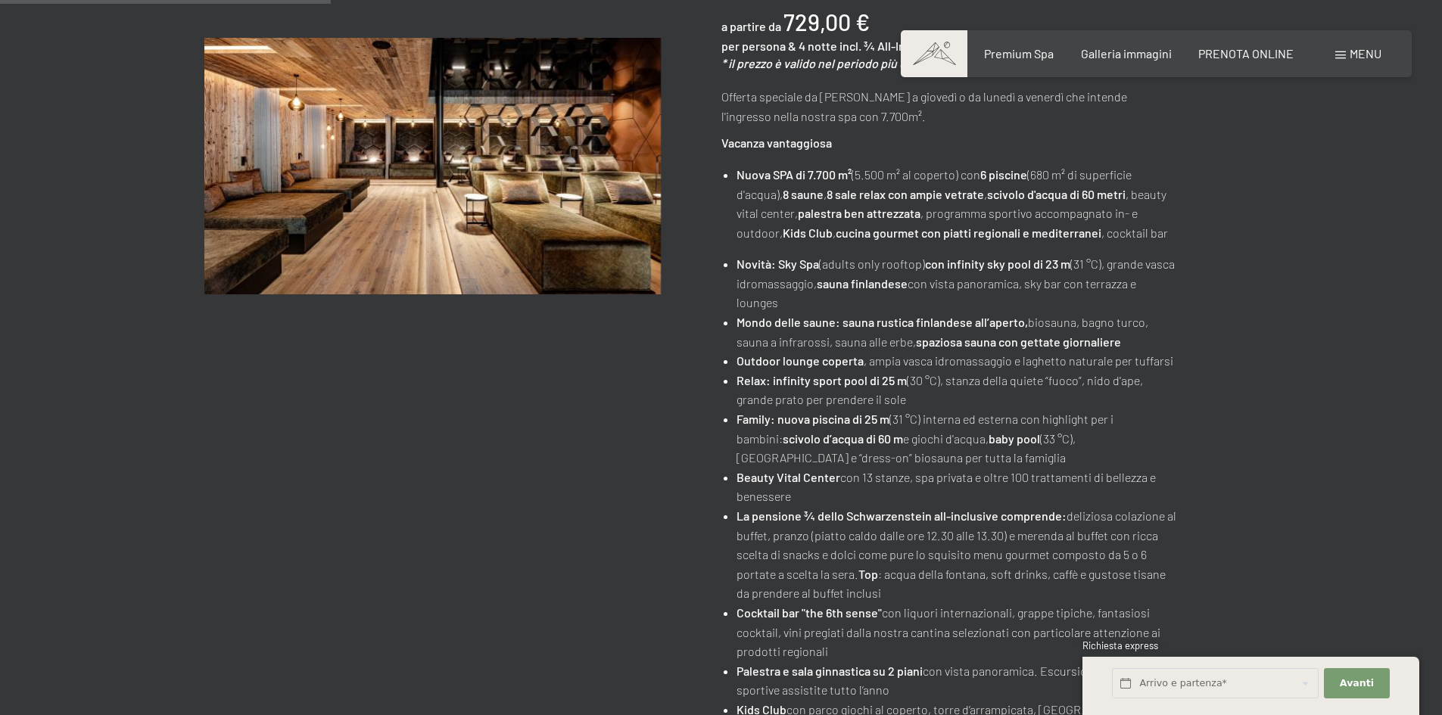
click at [1340, 54] on span at bounding box center [1340, 55] width 11 height 8
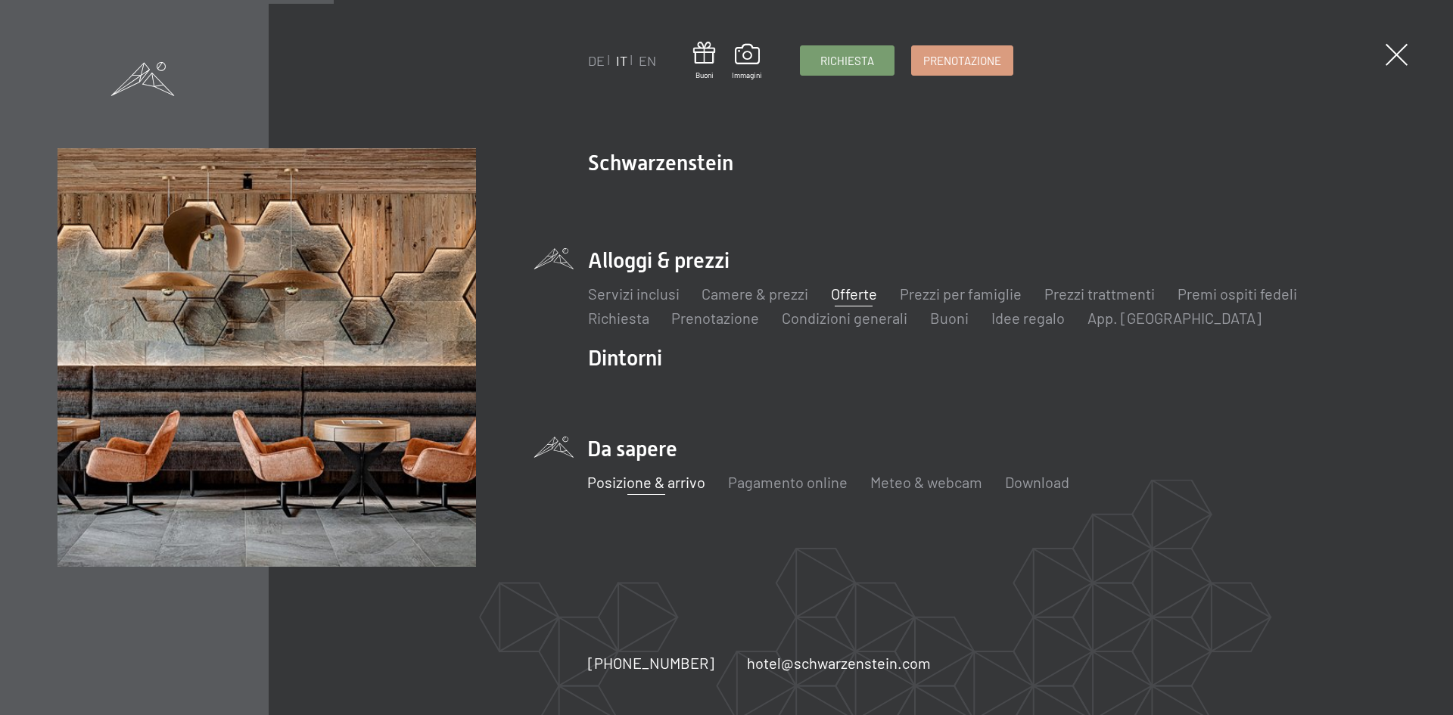
click at [669, 481] on link "Posizione & arrivo" at bounding box center [646, 482] width 118 height 18
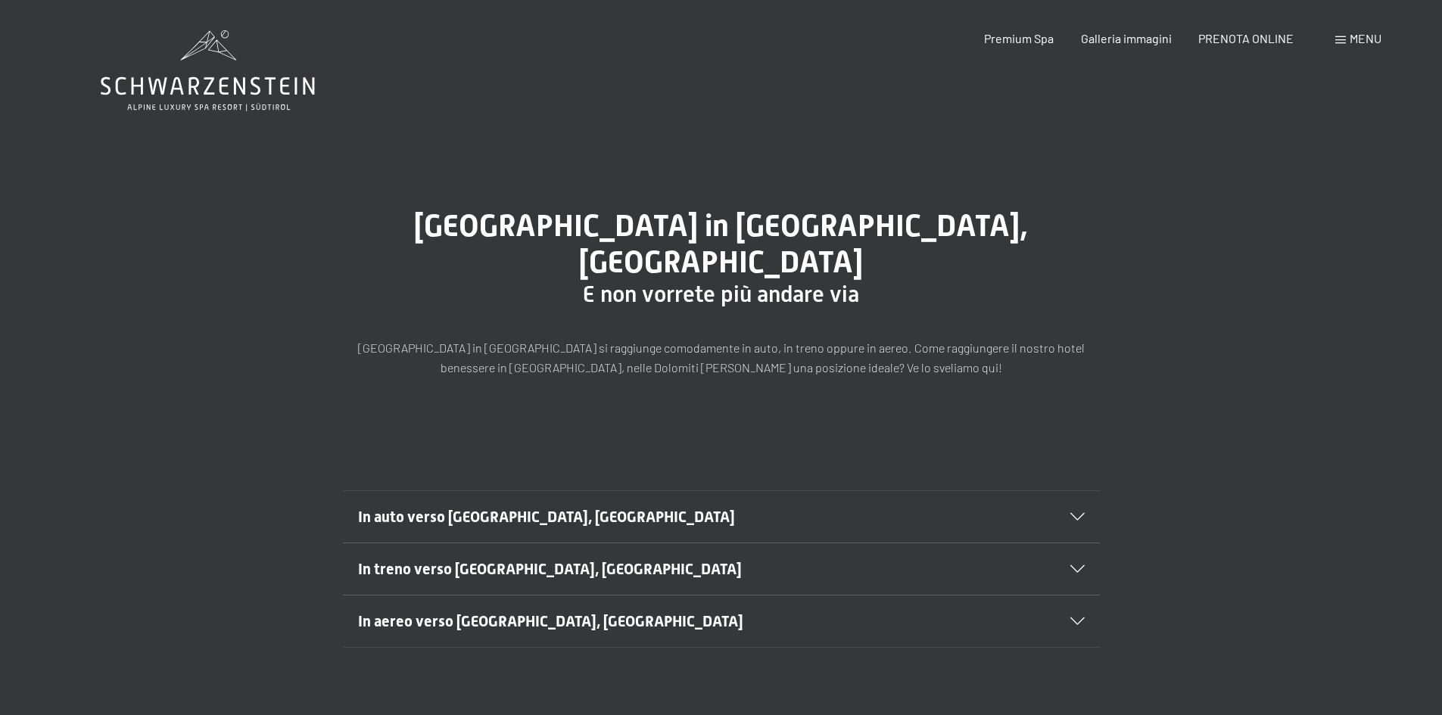
click at [1070, 513] on icon at bounding box center [1077, 517] width 14 height 8
